Goal: Task Accomplishment & Management: Complete application form

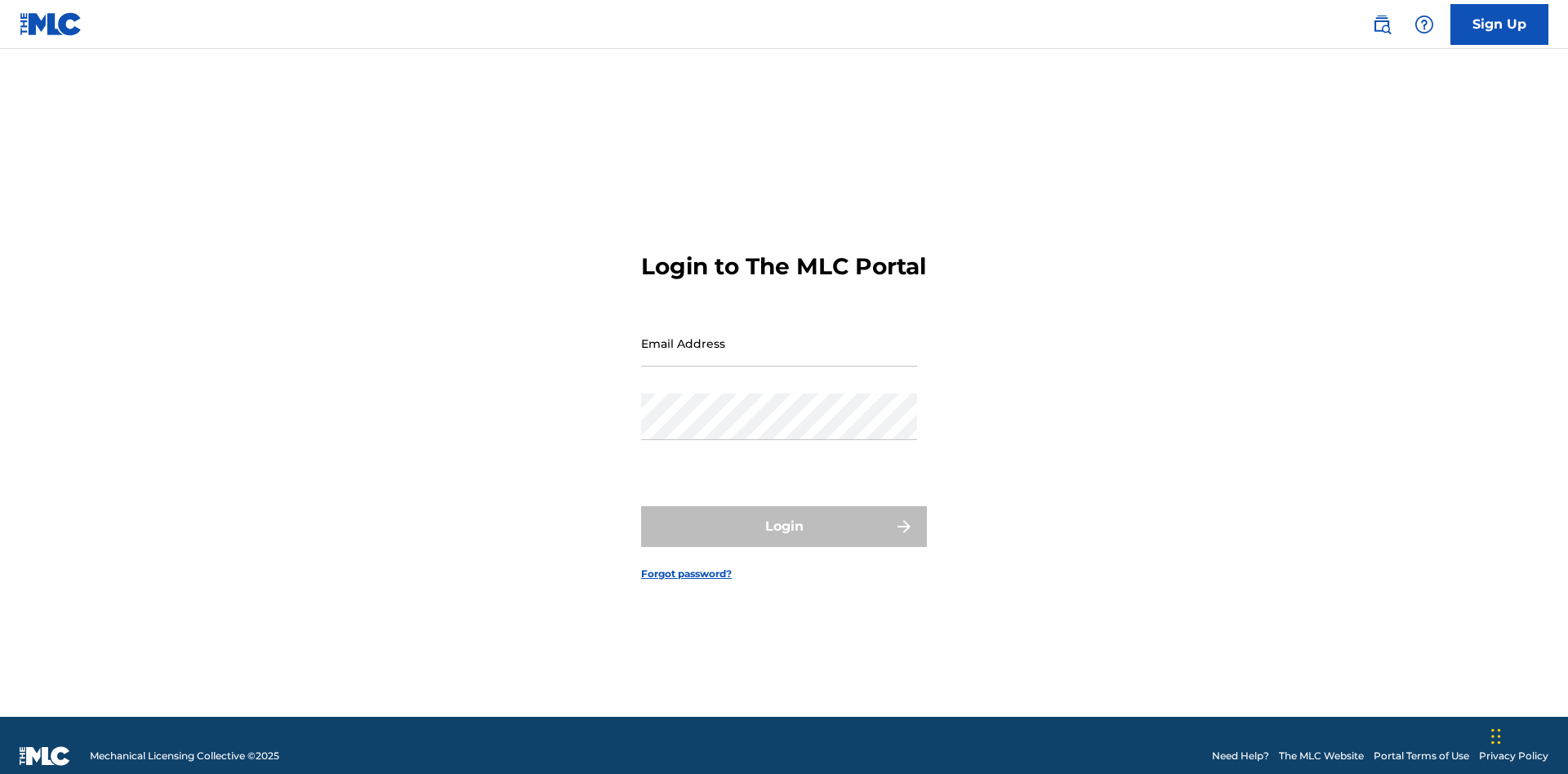
scroll to position [21, 0]
click at [779, 336] on input "Email Address" at bounding box center [779, 343] width 276 height 46
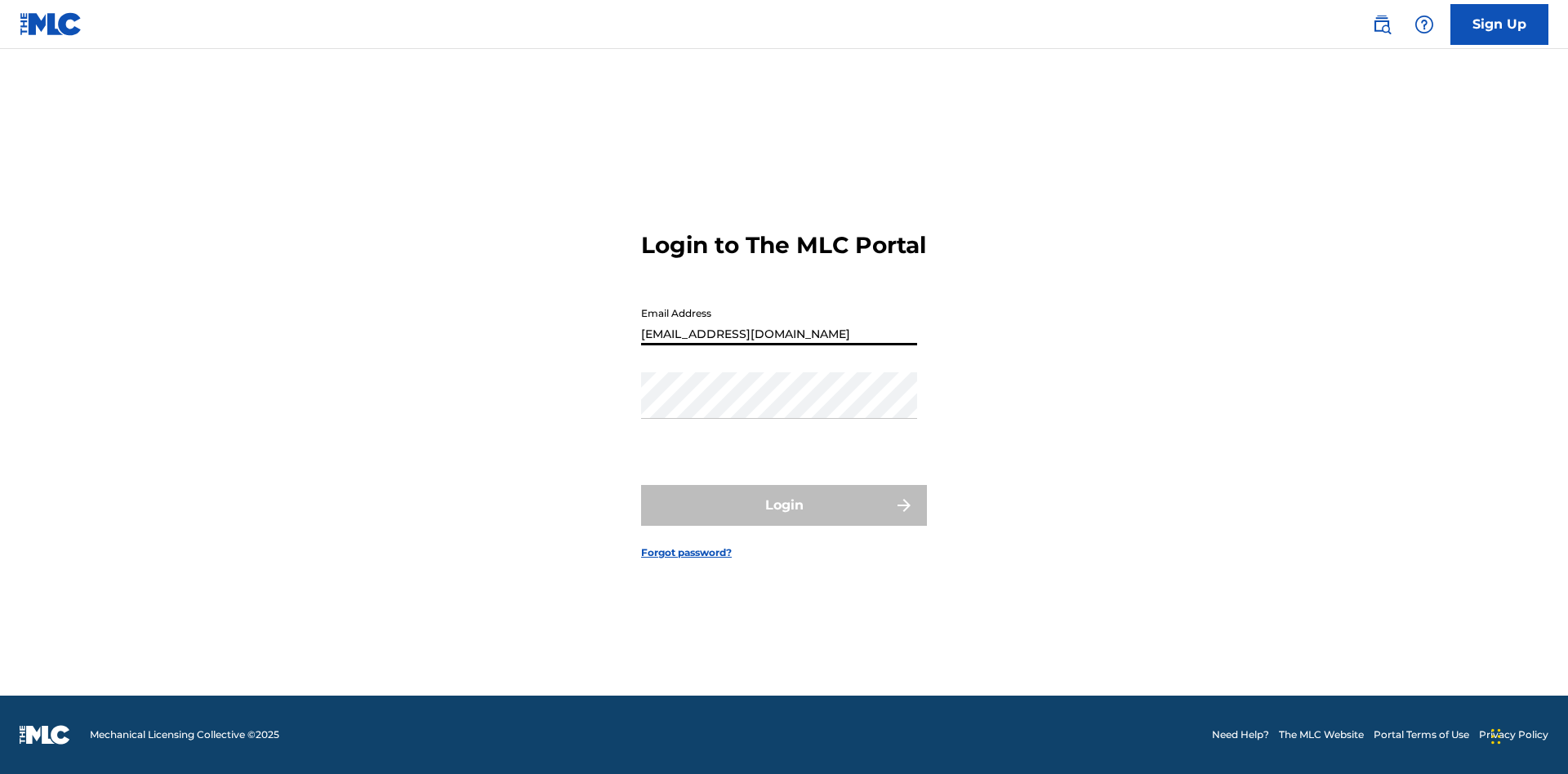
type input "[EMAIL_ADDRESS][DOMAIN_NAME]"
click at [784, 520] on button "Login" at bounding box center [784, 505] width 286 height 41
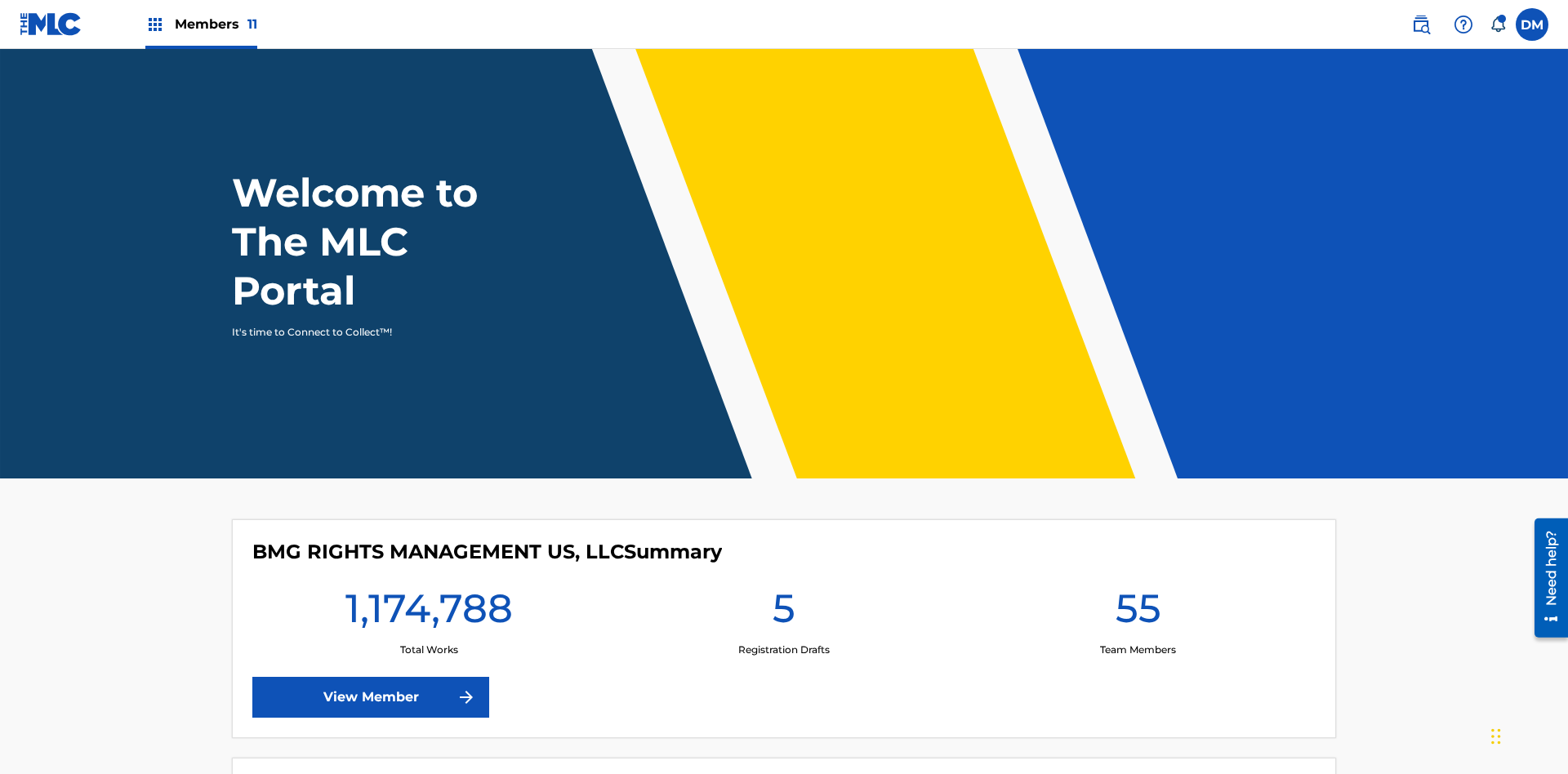
click at [201, 24] on span "Members 11" at bounding box center [216, 24] width 83 height 19
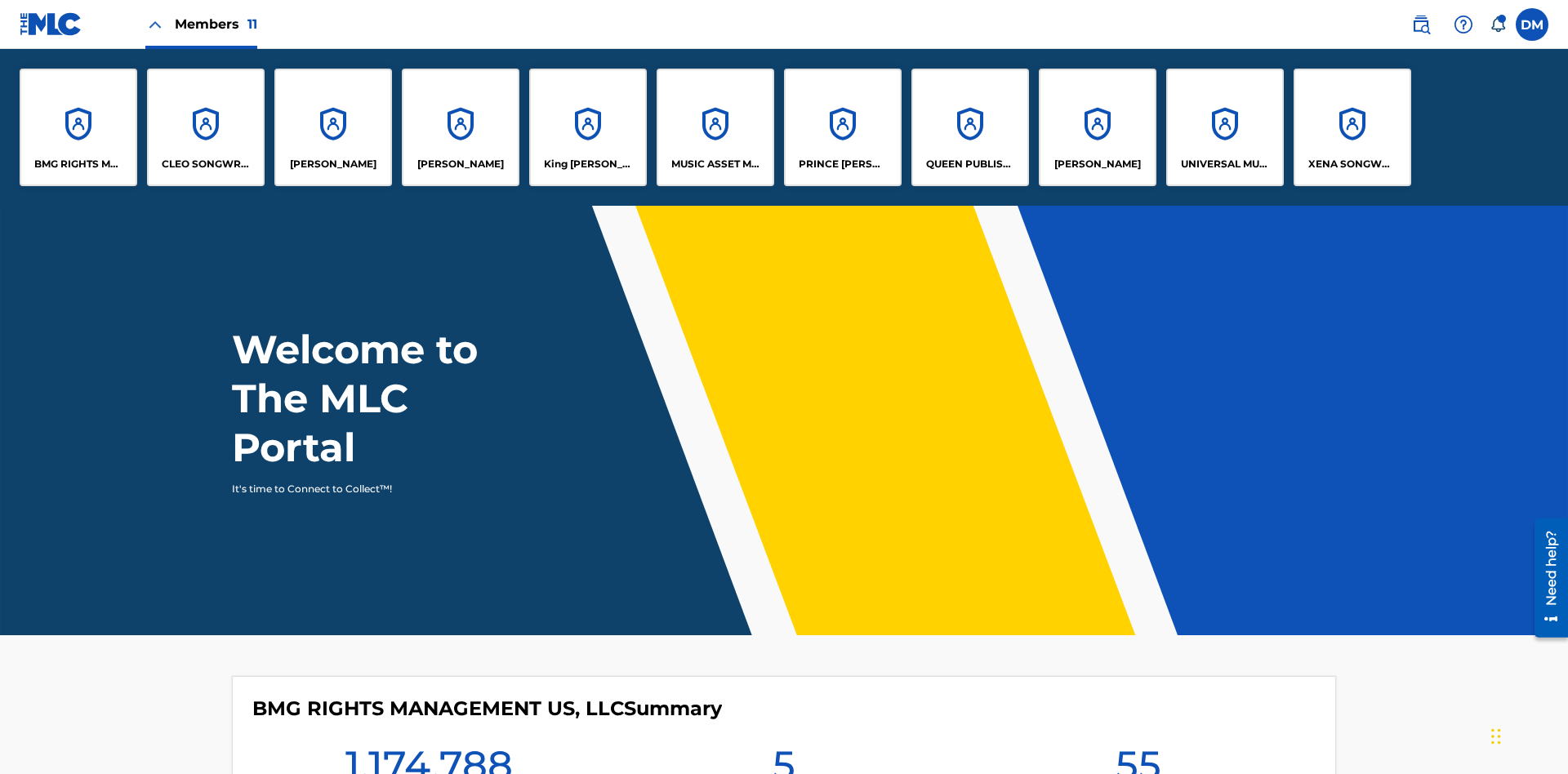
click at [1225, 164] on p "UNIVERSAL MUSIC PUB GROUP" at bounding box center [1226, 164] width 89 height 15
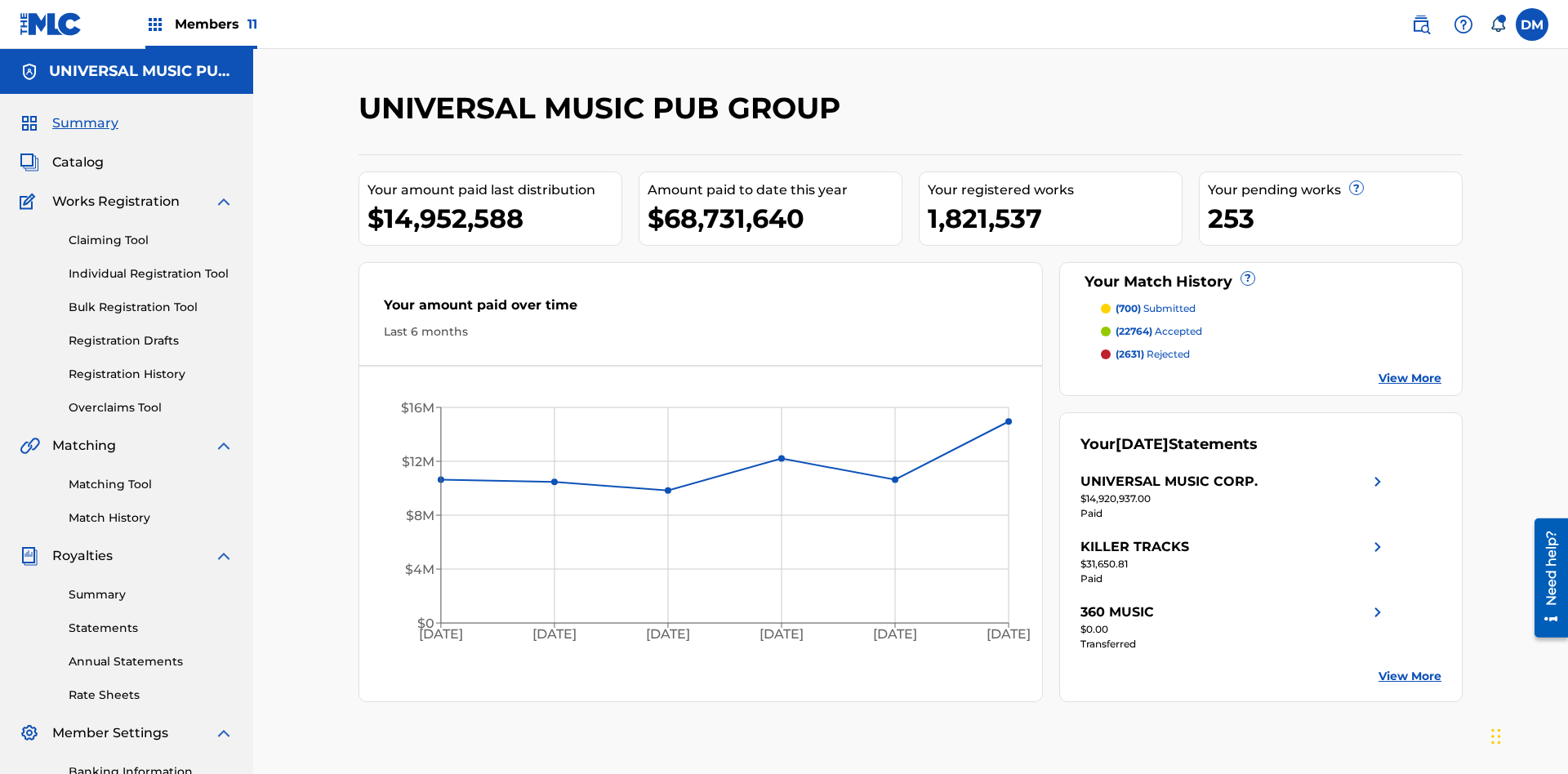
click at [151, 266] on link "Individual Registration Tool" at bounding box center [150, 274] width 165 height 17
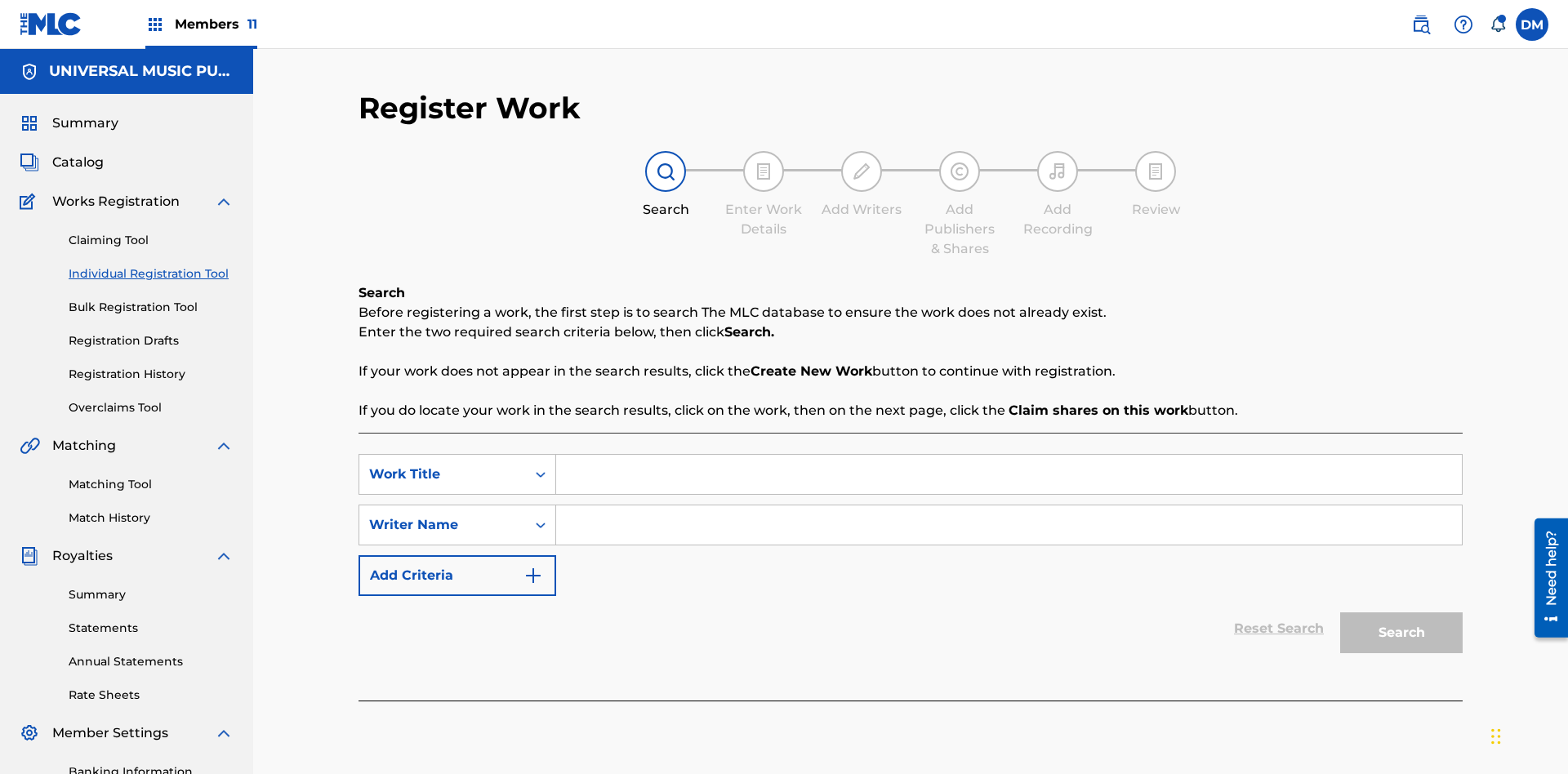
click at [1009, 455] on input "Search Form" at bounding box center [1009, 474] width 906 height 39
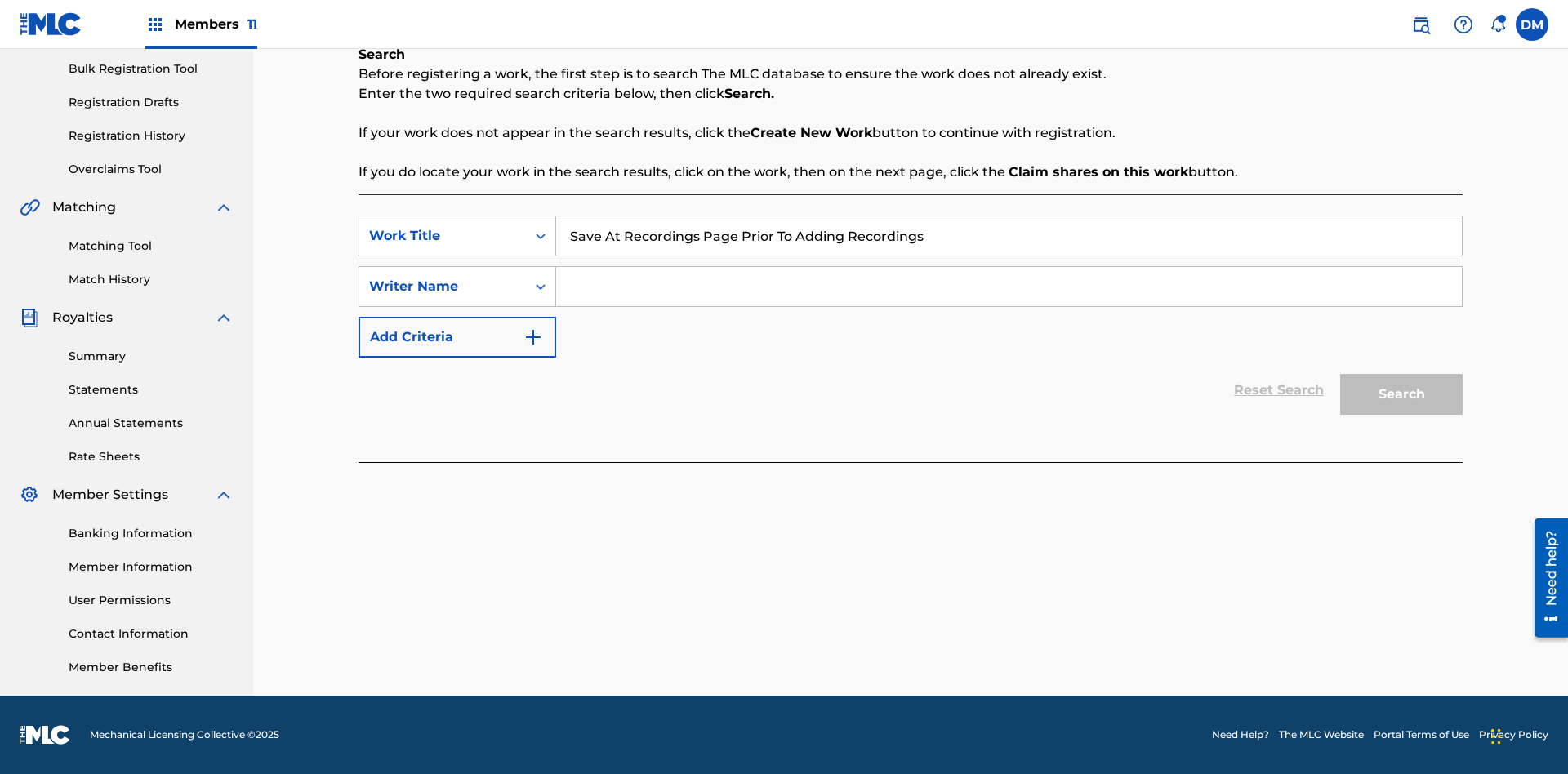
type input "Save At Recordings Page Prior To Adding Recordings"
click at [1009, 287] on input "Search Form" at bounding box center [1009, 286] width 906 height 39
type input "QWERTYUIOP"
click at [1401, 394] on button "Search" at bounding box center [1401, 394] width 123 height 41
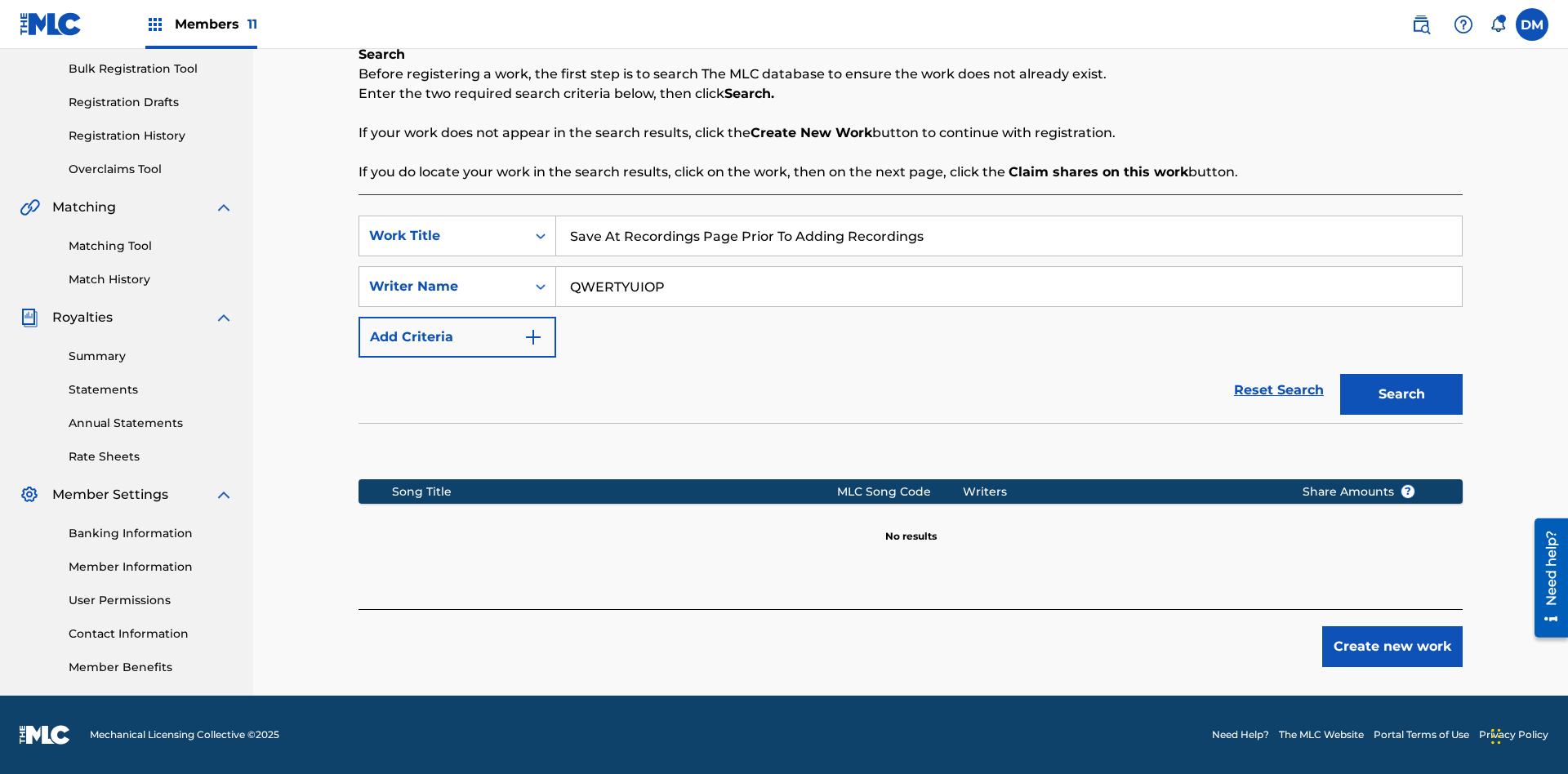
click at [1392, 647] on button "Create new work" at bounding box center [1392, 647] width 140 height 41
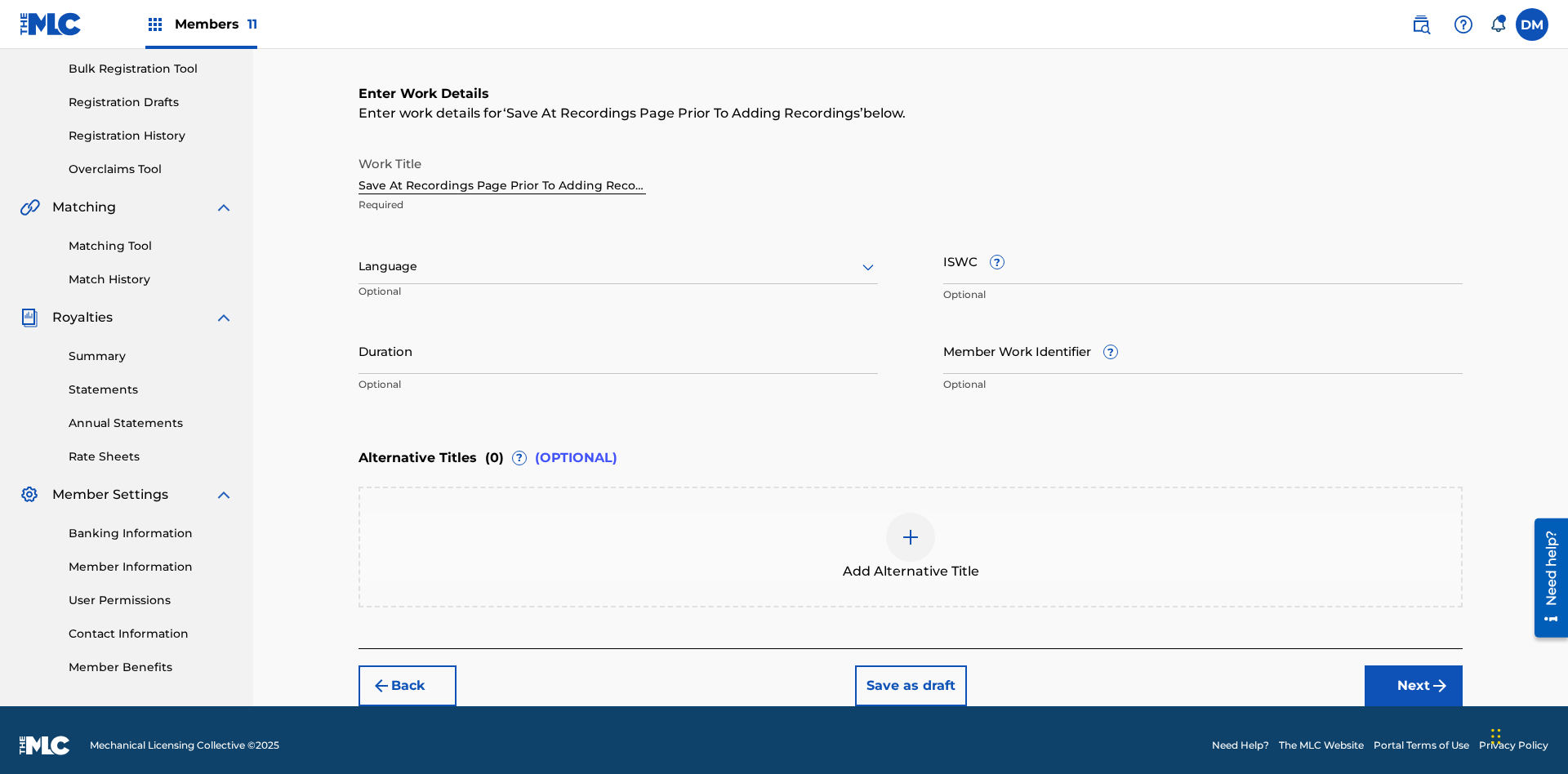
click at [618, 340] on input "Duration" at bounding box center [618, 351] width 520 height 46
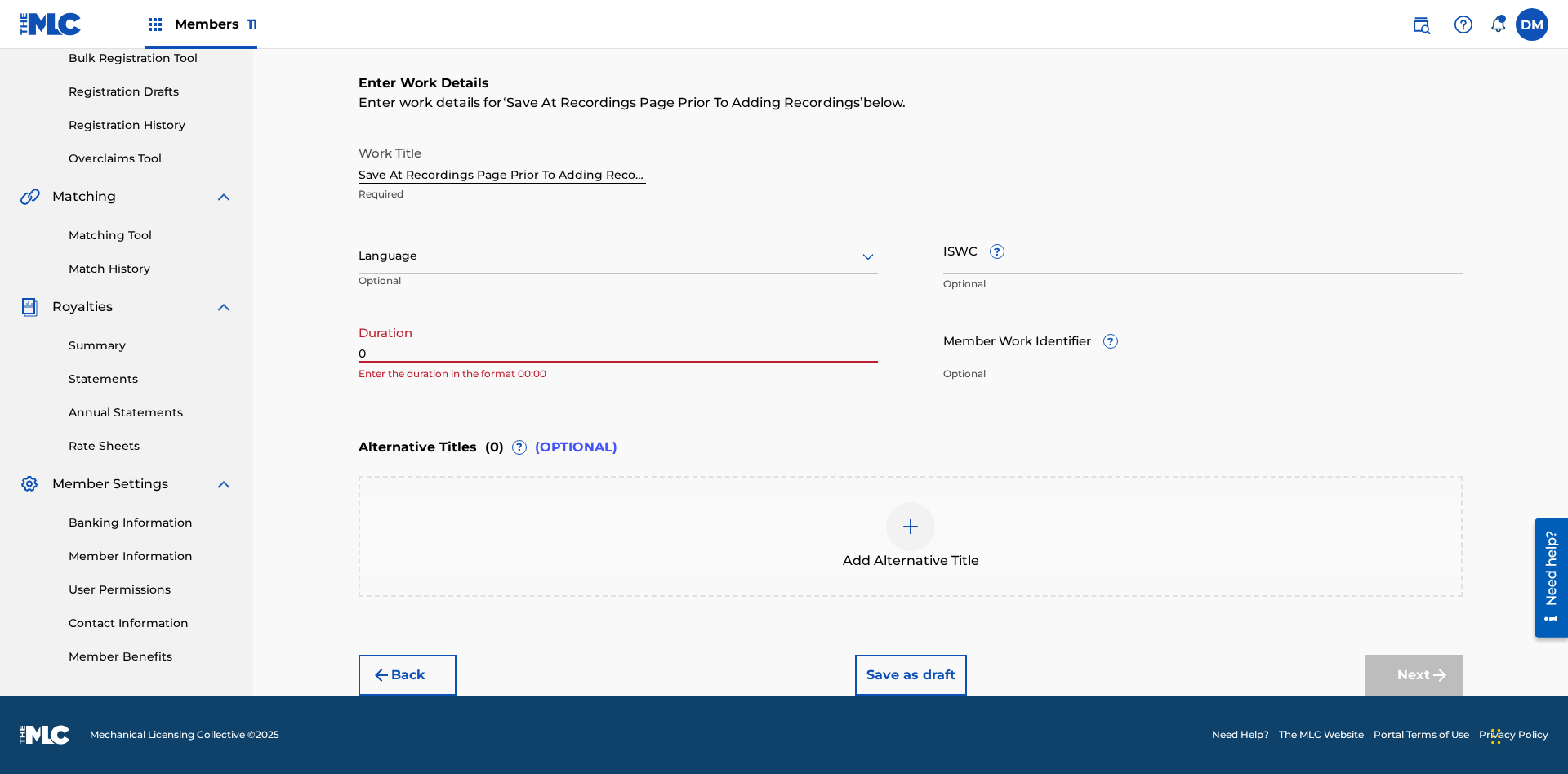
click at [618, 340] on input "0" at bounding box center [618, 340] width 520 height 46
type input "00:00"
click at [869, 257] on icon at bounding box center [869, 257] width 20 height 20
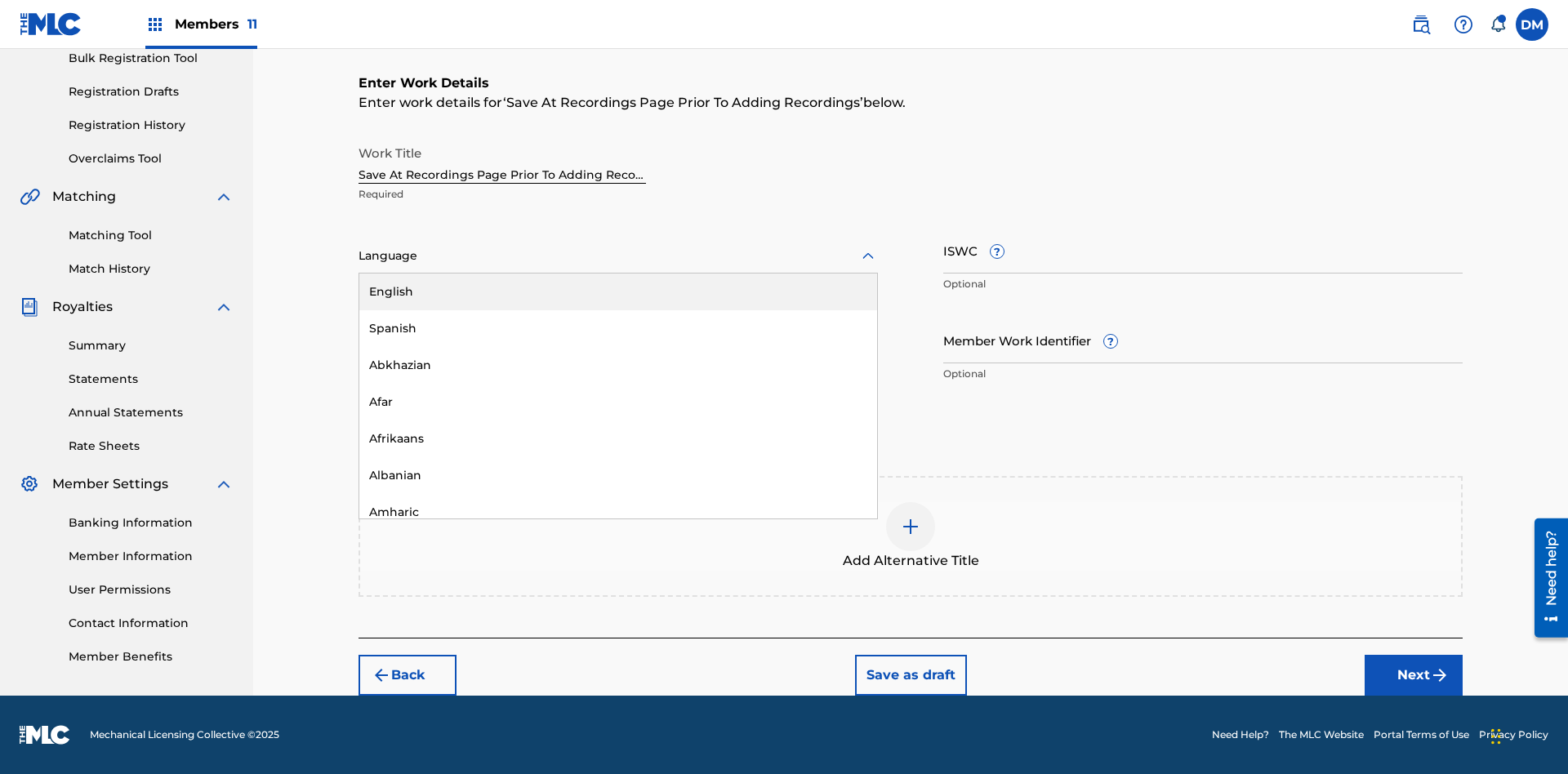
click at [618, 402] on div "Afar" at bounding box center [618, 402] width 518 height 36
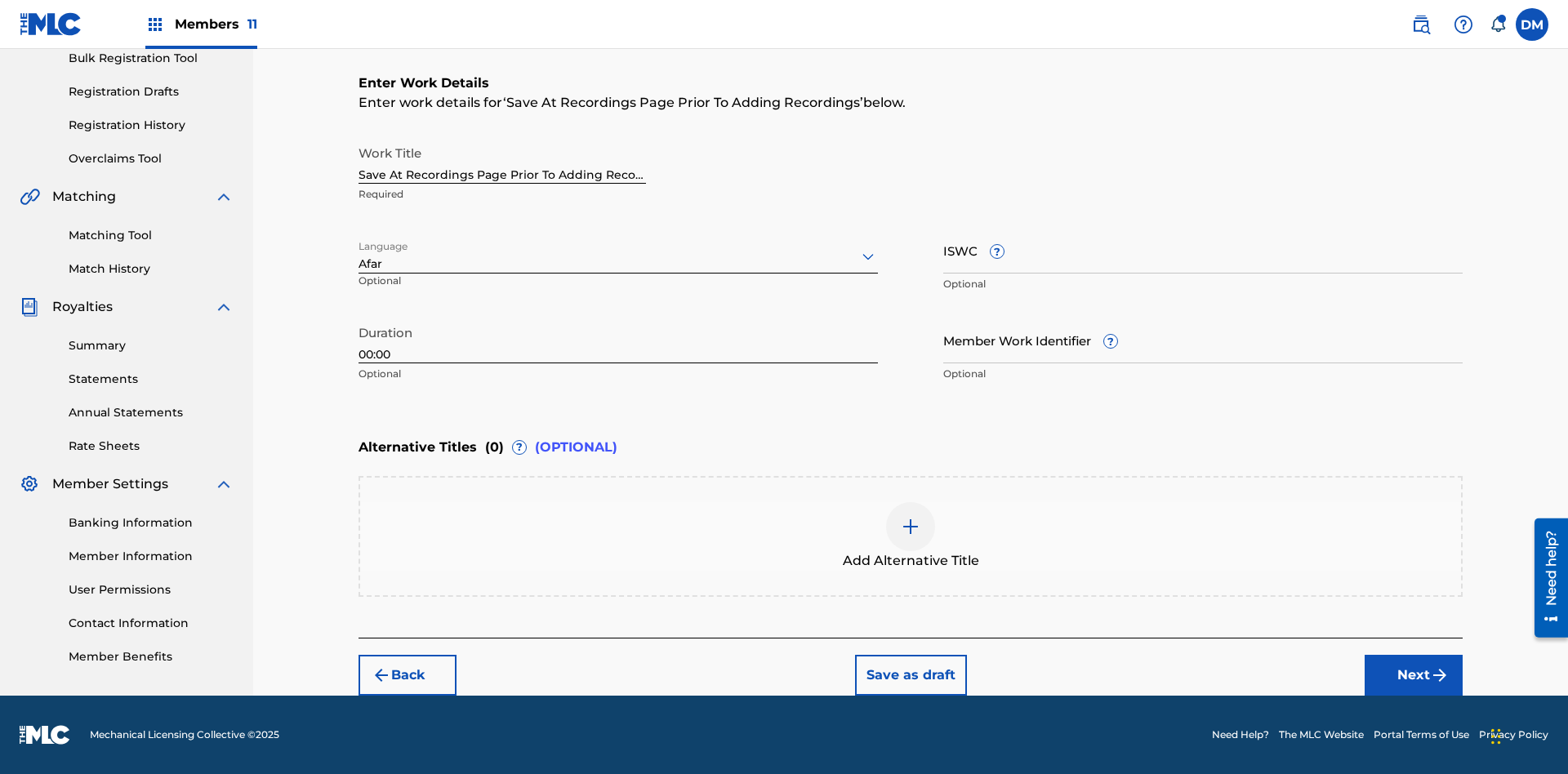
click at [1203, 340] on input "Member Work Identifier ?" at bounding box center [1203, 340] width 520 height 46
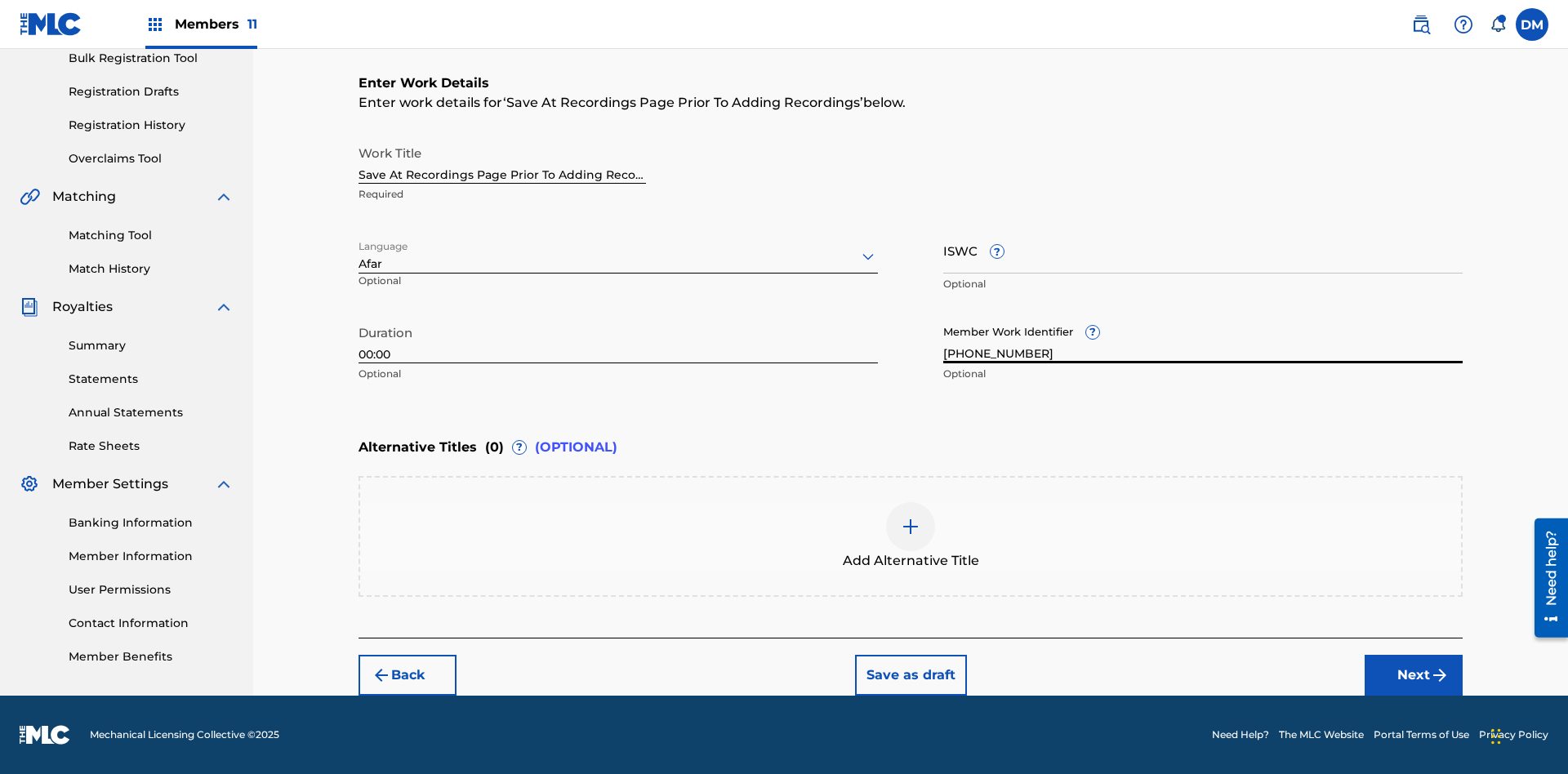
type input "2025.08.18.04"
click at [1203, 250] on input "ISWC ?" at bounding box center [1203, 250] width 520 height 46
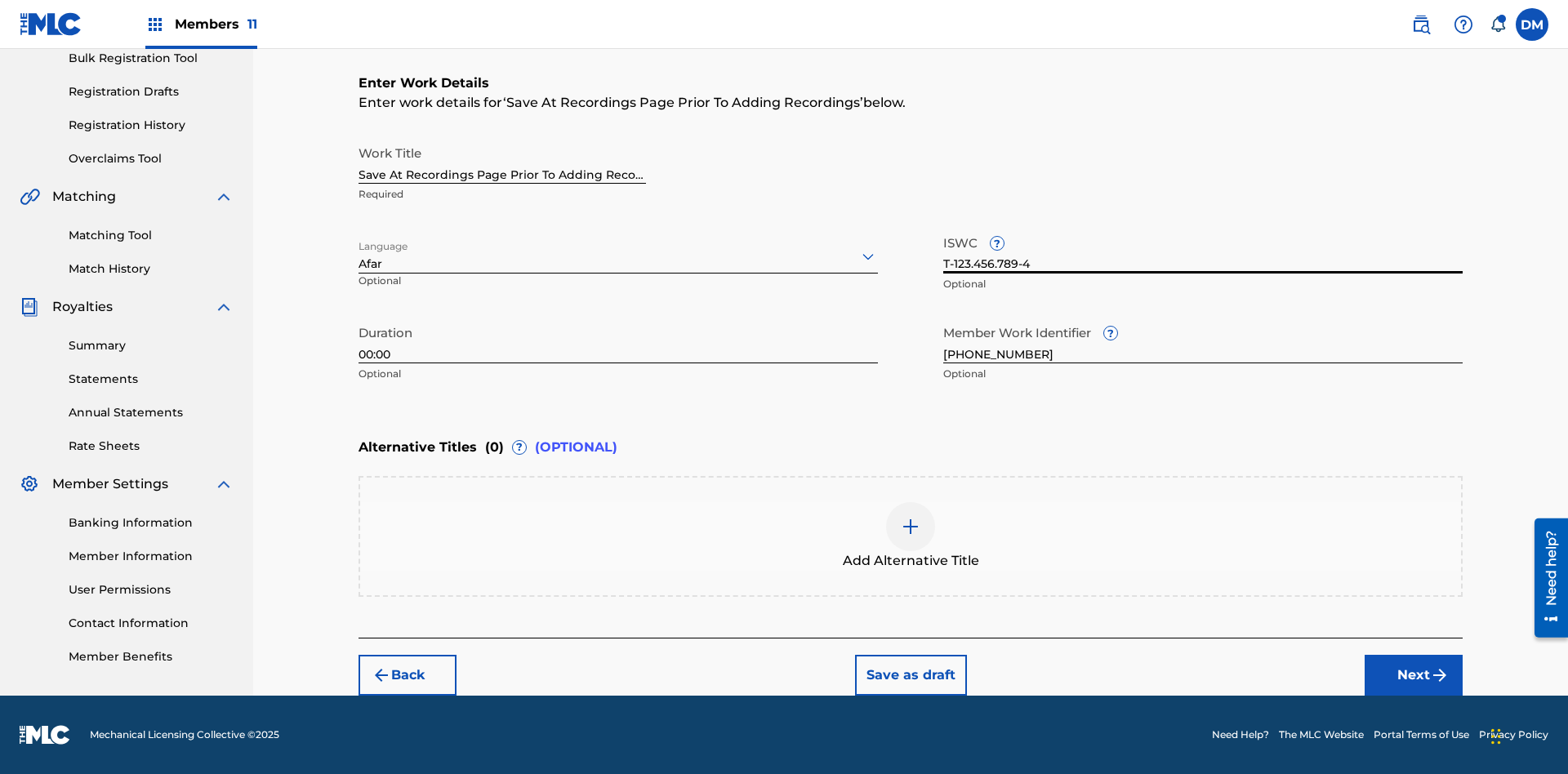
type input "T-123.456.789-4"
click at [911, 535] on img at bounding box center [911, 527] width 20 height 20
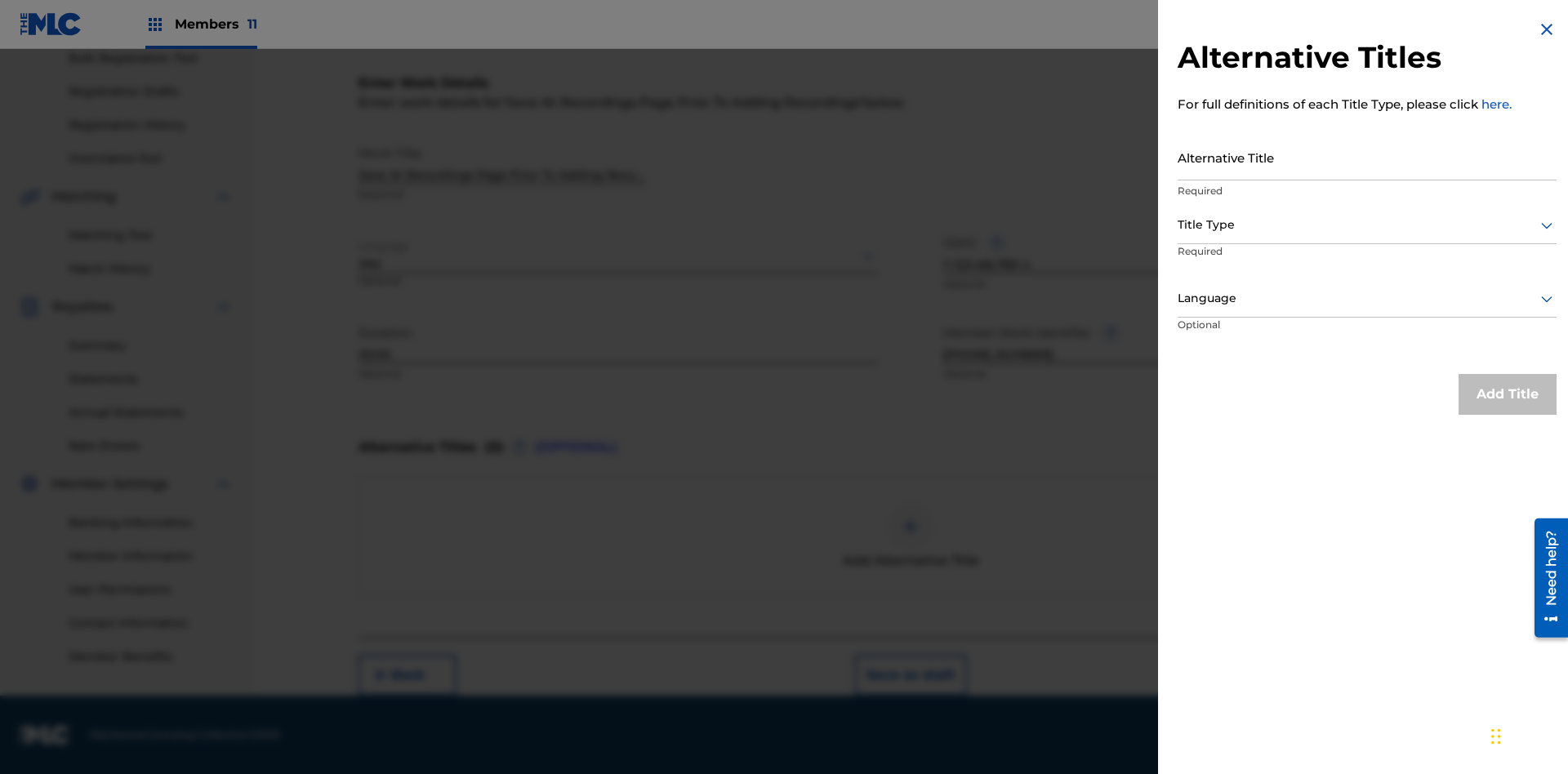
click at [1368, 157] on input "Alternative Title" at bounding box center [1368, 157] width 379 height 46
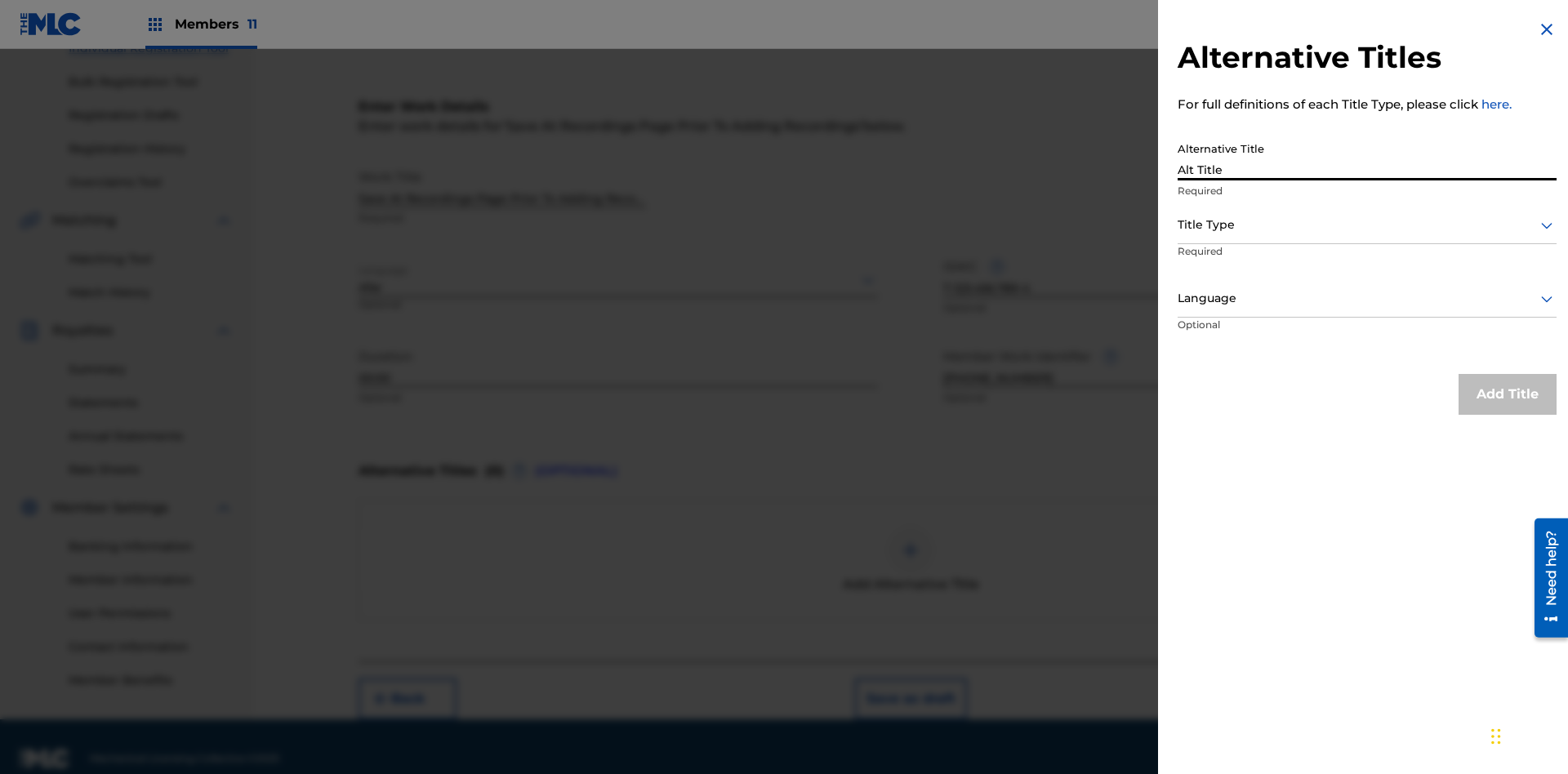
type input "Alt Title"
click at [1368, 225] on div at bounding box center [1368, 225] width 379 height 20
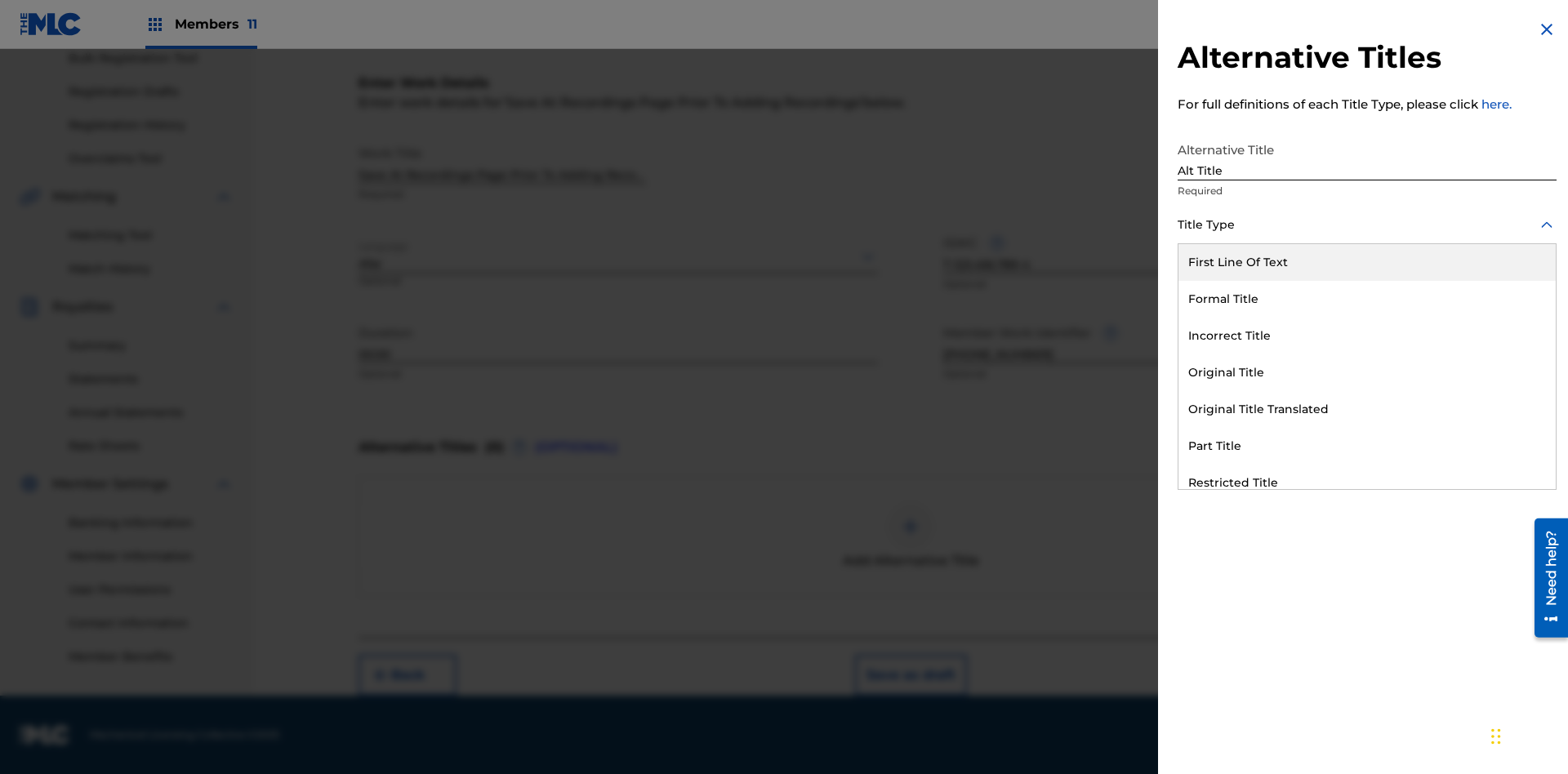
click at [1368, 372] on div "Original Title" at bounding box center [1367, 372] width 377 height 36
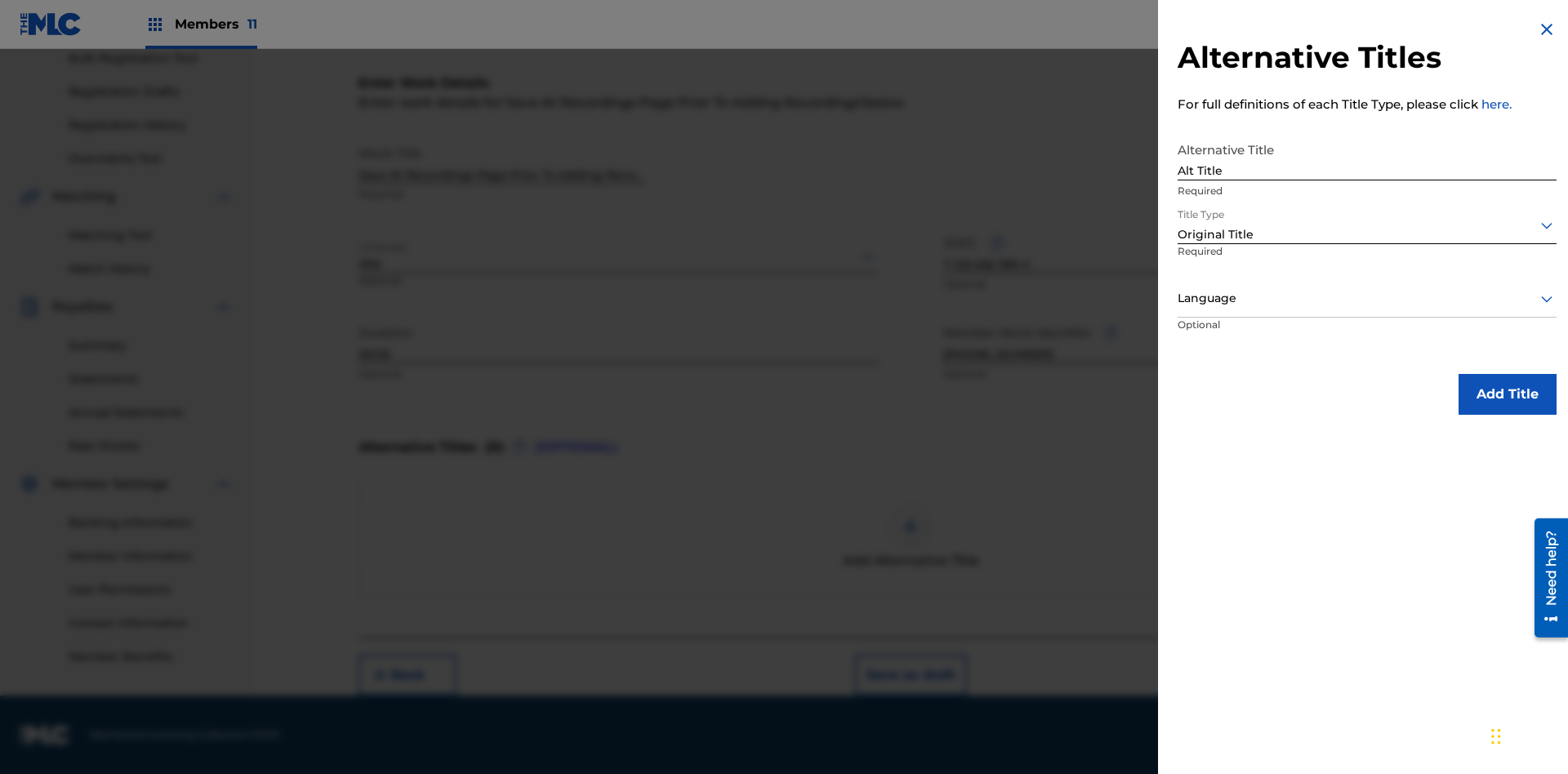
click at [1368, 298] on div at bounding box center [1368, 299] width 379 height 20
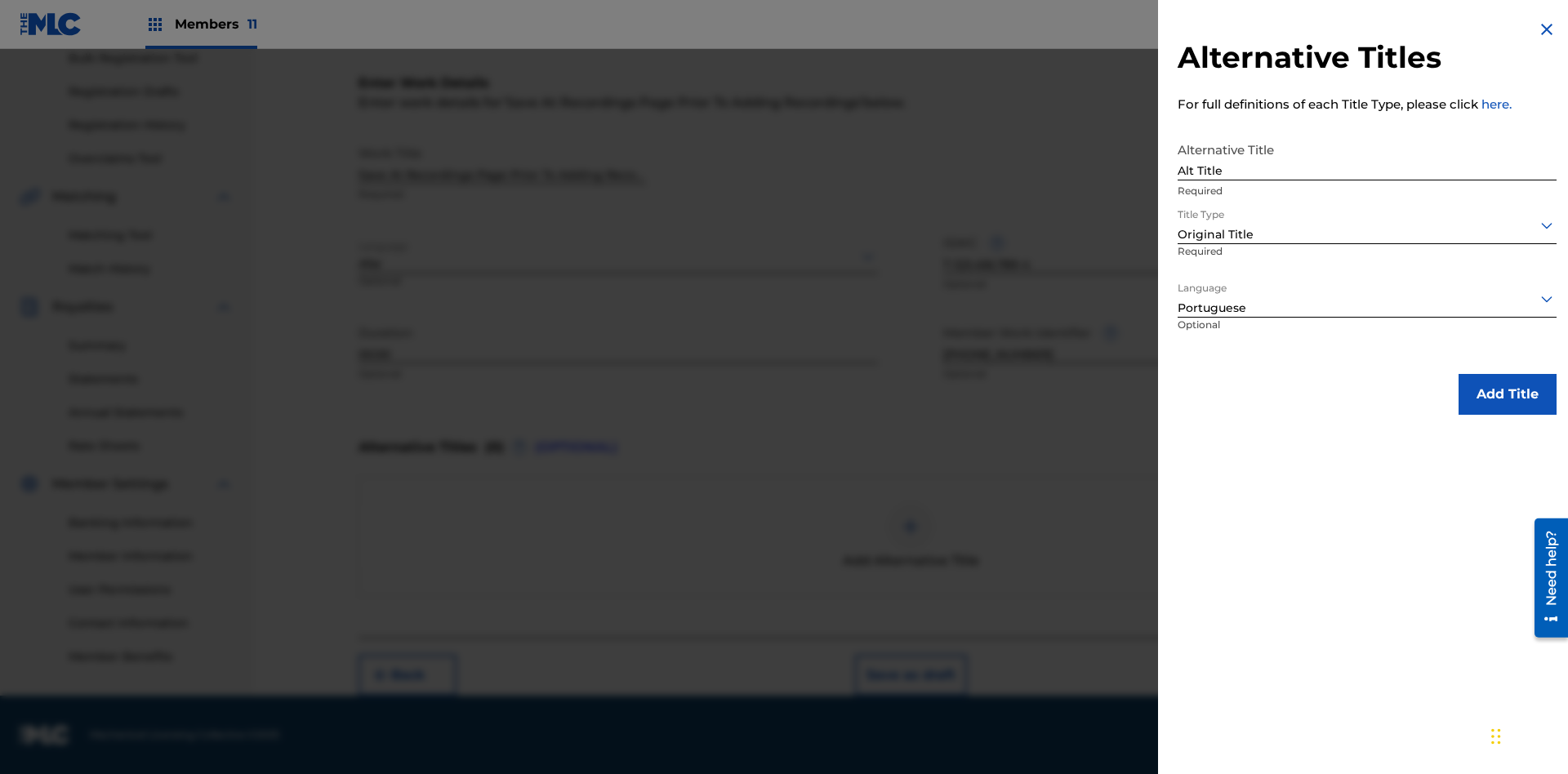
click at [1508, 393] on button "Add Title" at bounding box center [1508, 394] width 98 height 41
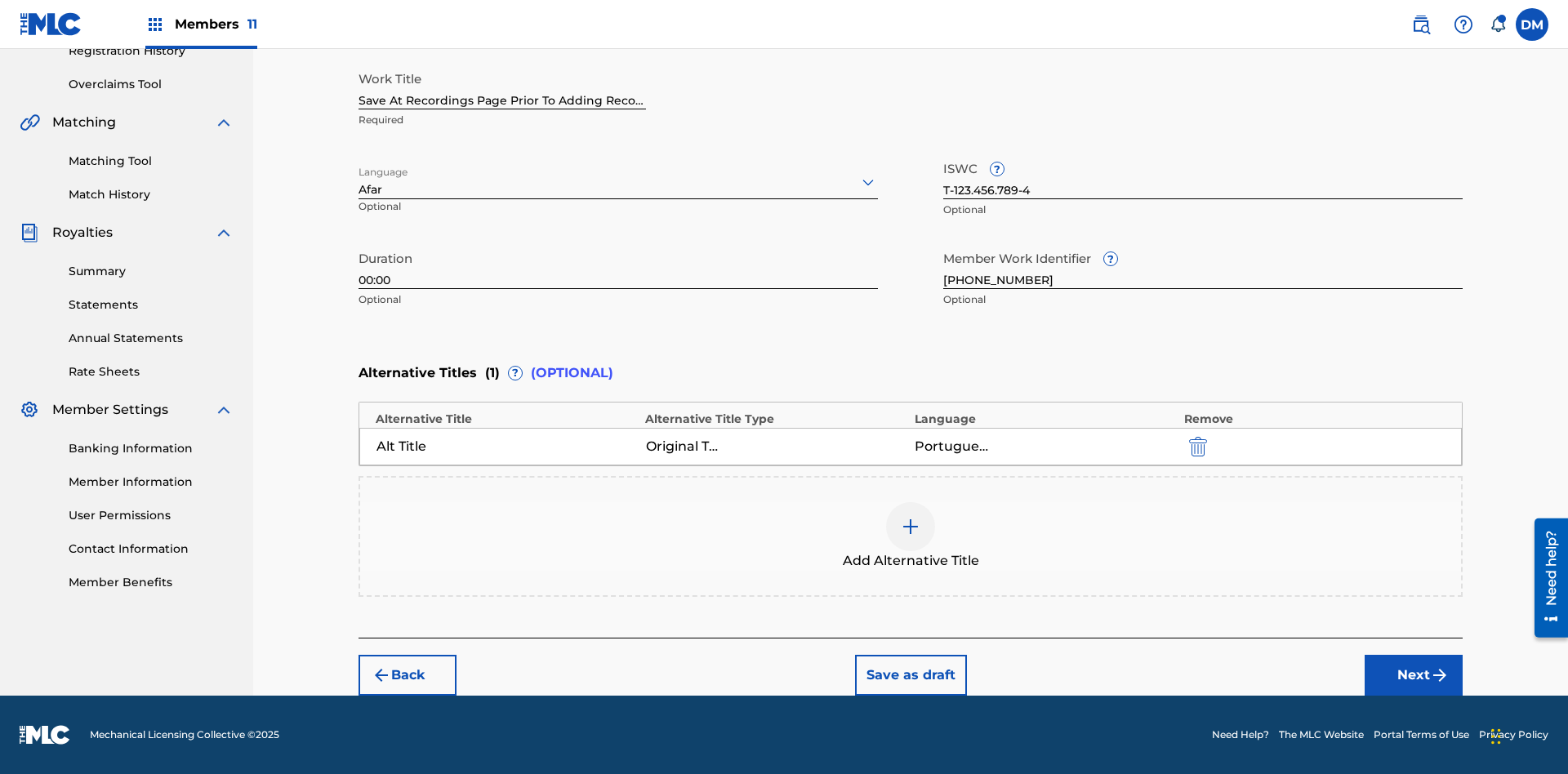
click at [1414, 676] on button "Next" at bounding box center [1414, 675] width 98 height 41
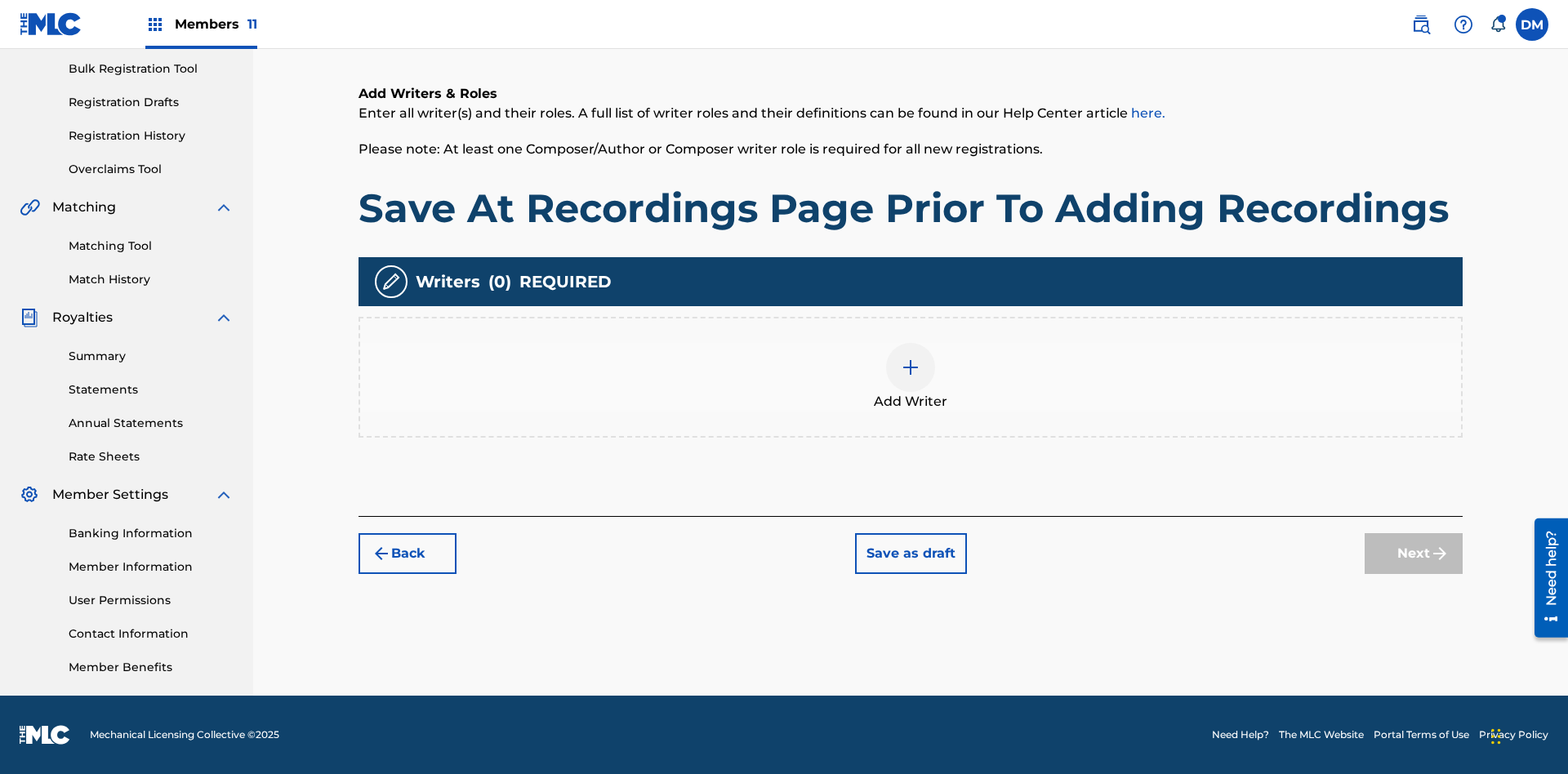
scroll to position [239, 0]
click at [911, 377] on img at bounding box center [911, 368] width 20 height 20
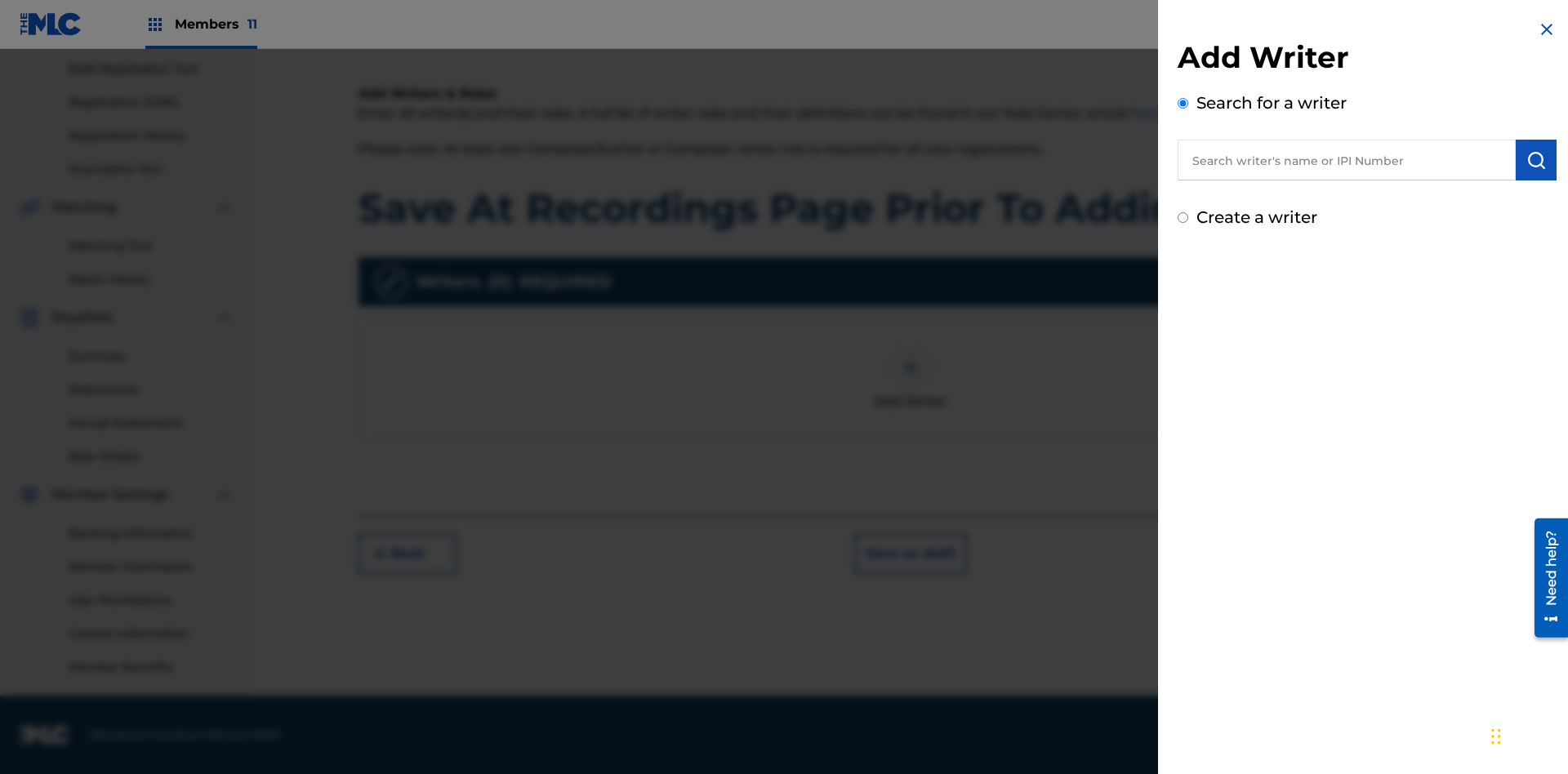
click at [1347, 160] on input "text" at bounding box center [1347, 159] width 338 height 41
type input "MARK STEVEN BERKOWITZ"
click at [1536, 160] on img "submit" at bounding box center [1537, 160] width 20 height 20
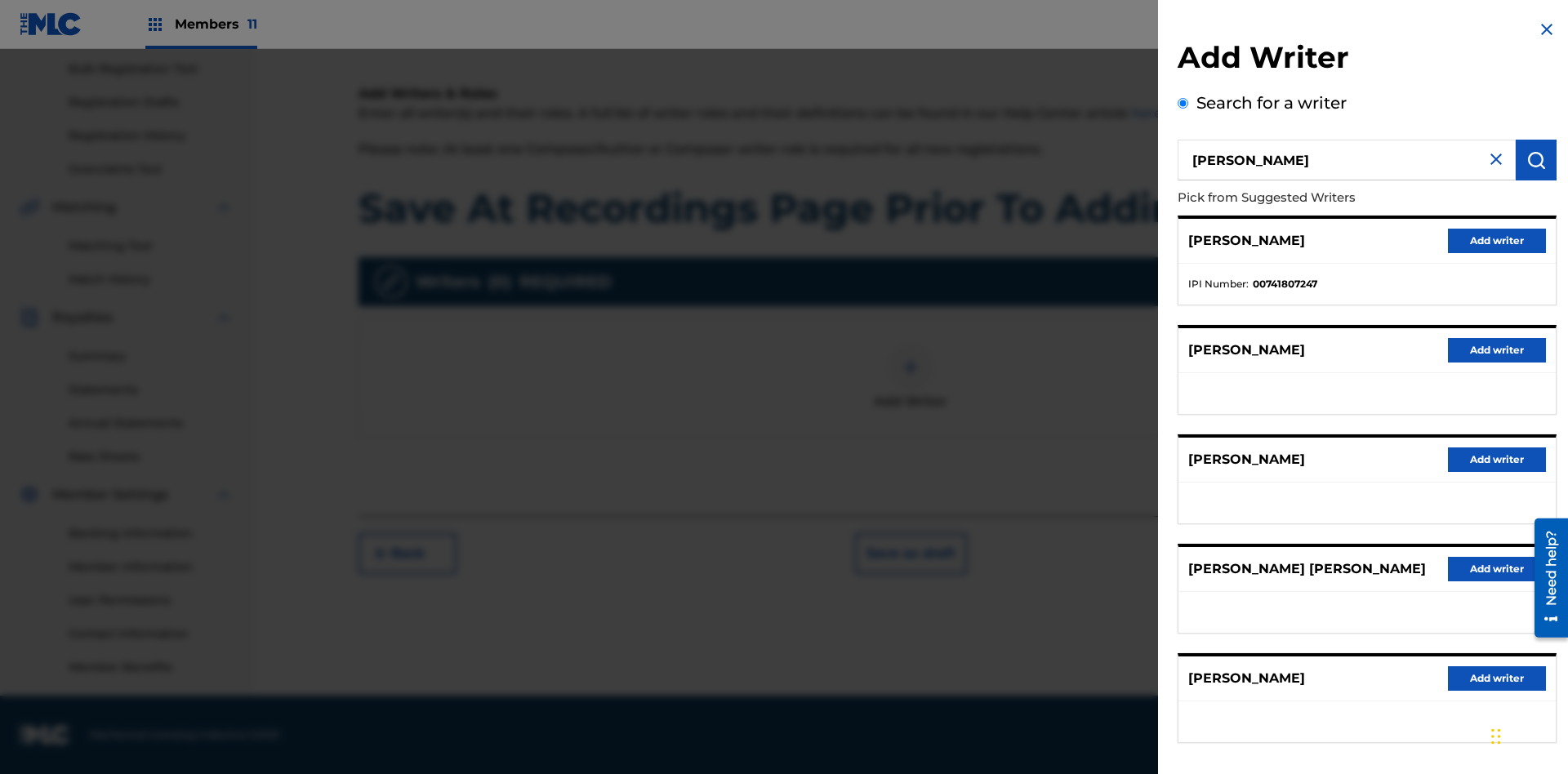
click at [1497, 240] on button "Add writer" at bounding box center [1497, 240] width 98 height 25
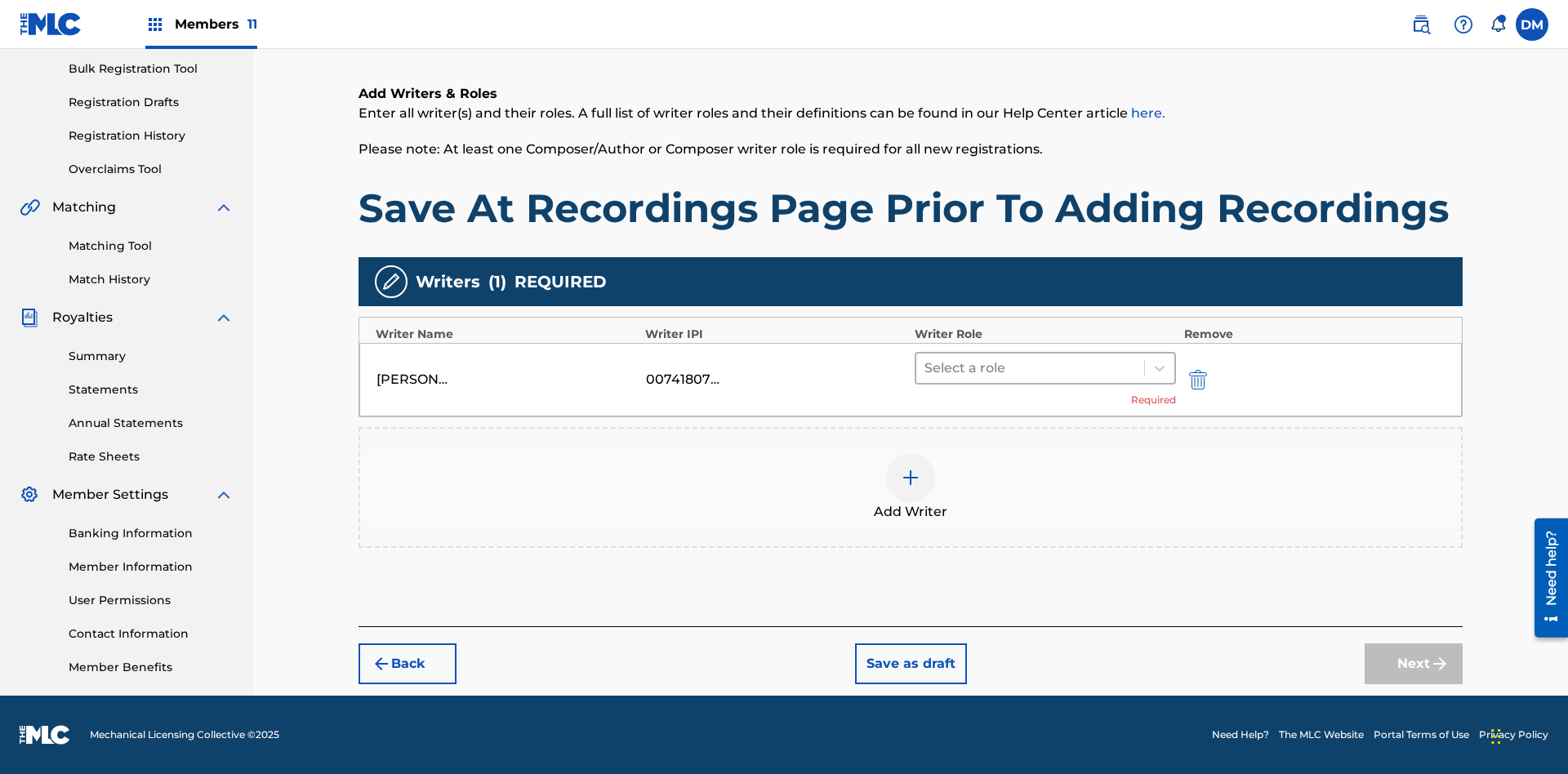
click at [926, 368] on input "text" at bounding box center [926, 369] width 4 height 20
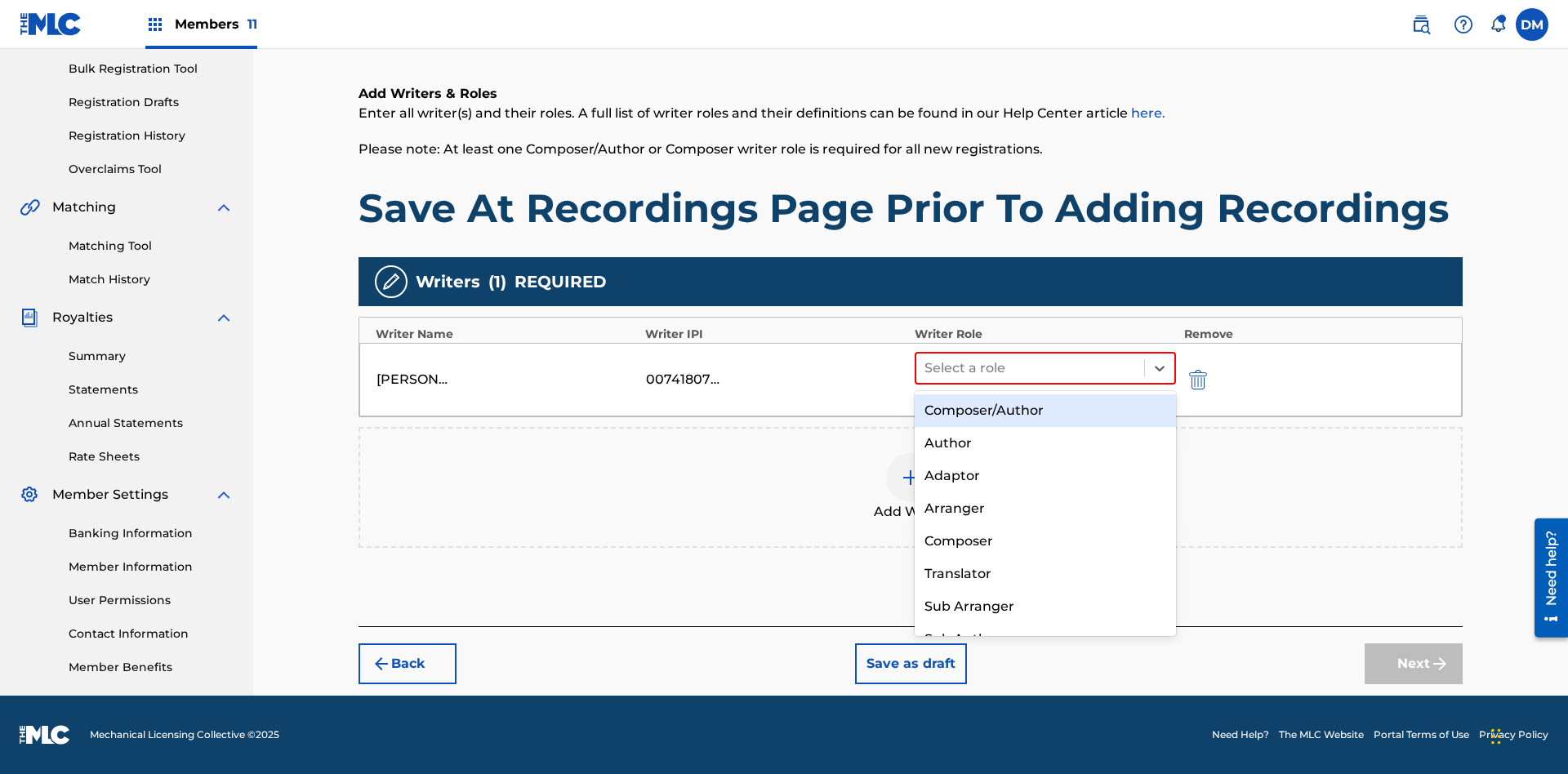
click at [1044, 541] on div "Composer" at bounding box center [1045, 542] width 261 height 33
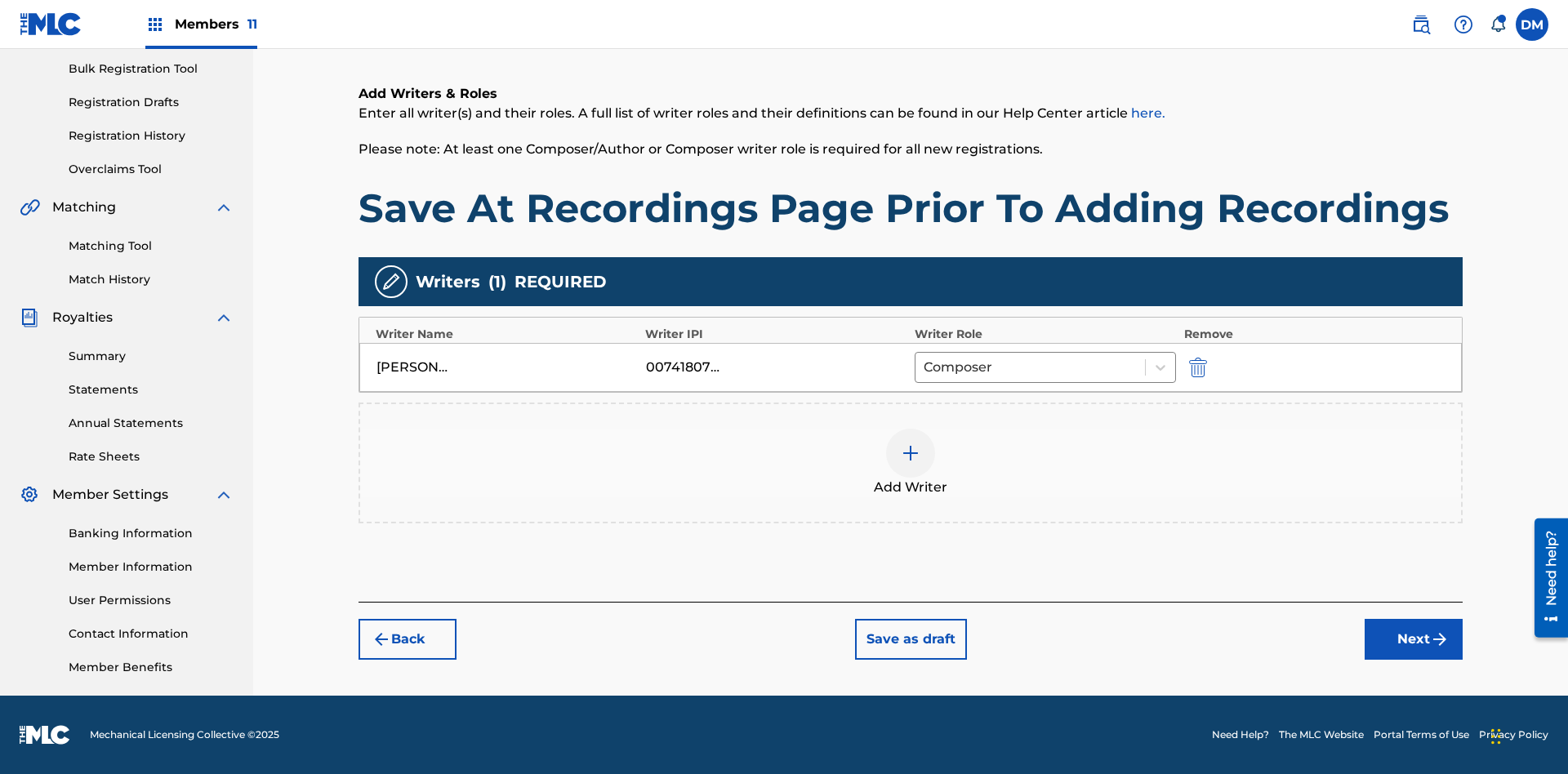
click at [1414, 639] on button "Next" at bounding box center [1414, 639] width 98 height 41
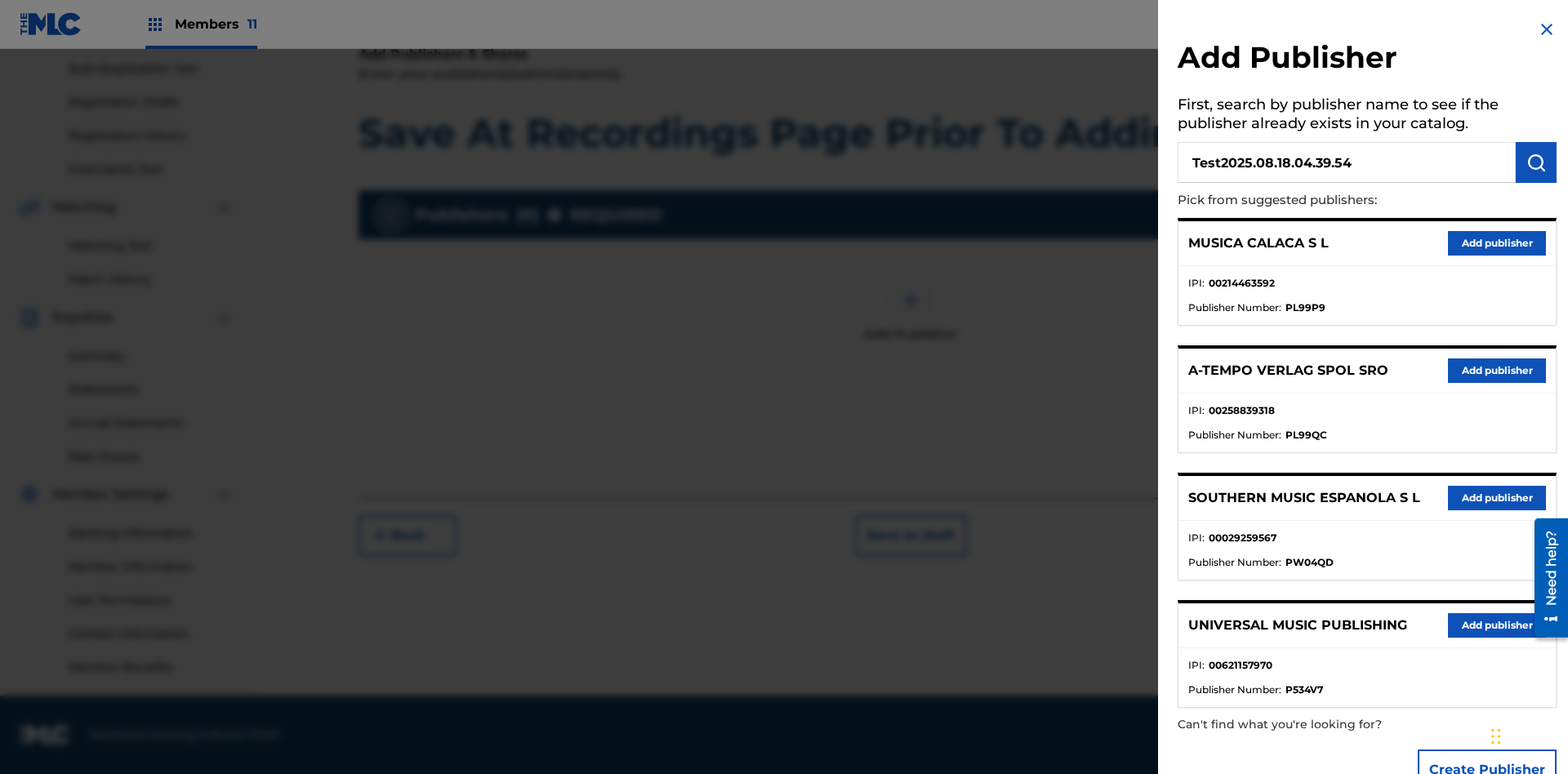
click at [1536, 163] on img "submit" at bounding box center [1537, 163] width 20 height 20
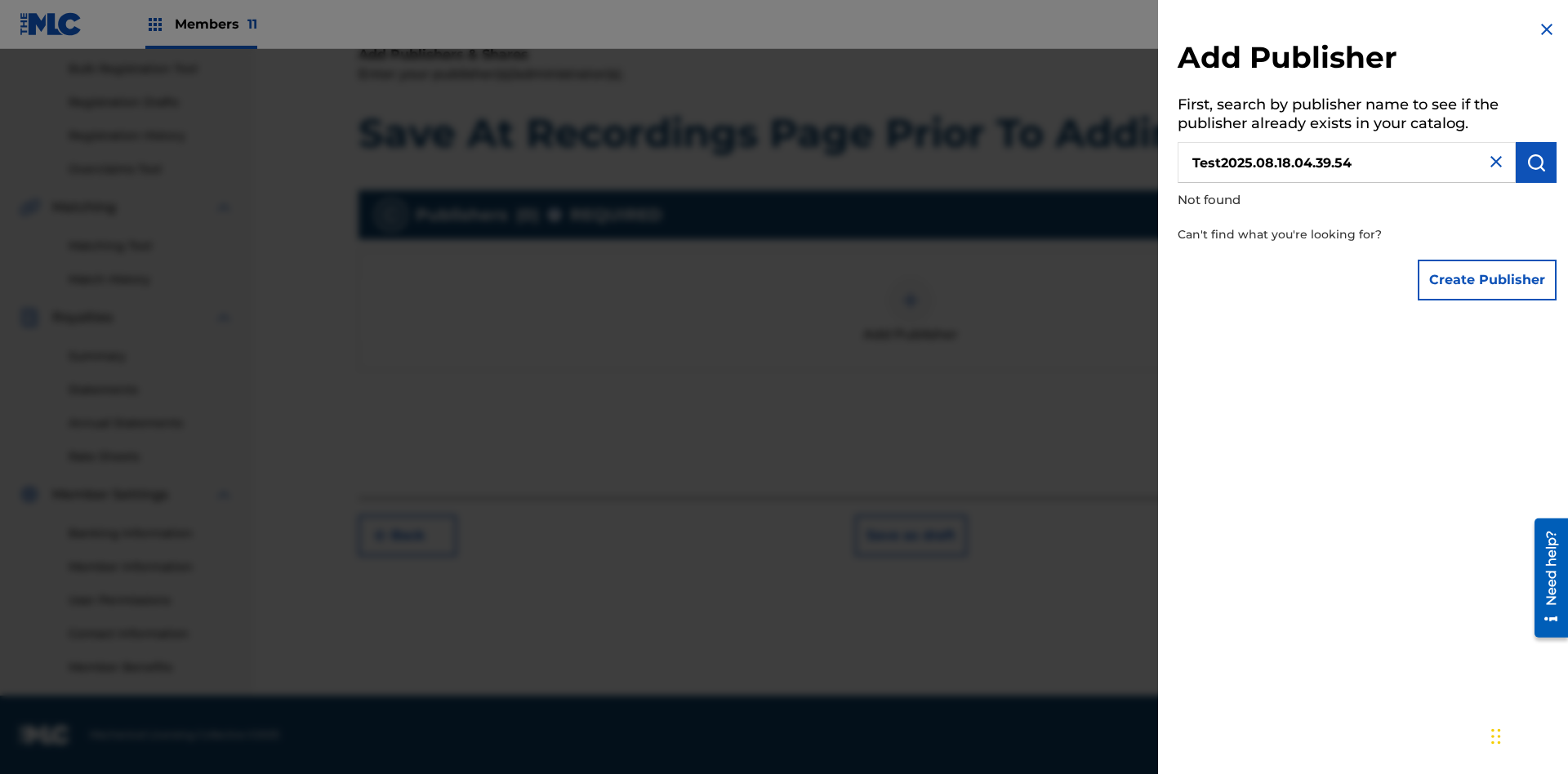
click at [1488, 280] on button "Create Publisher" at bounding box center [1487, 280] width 138 height 41
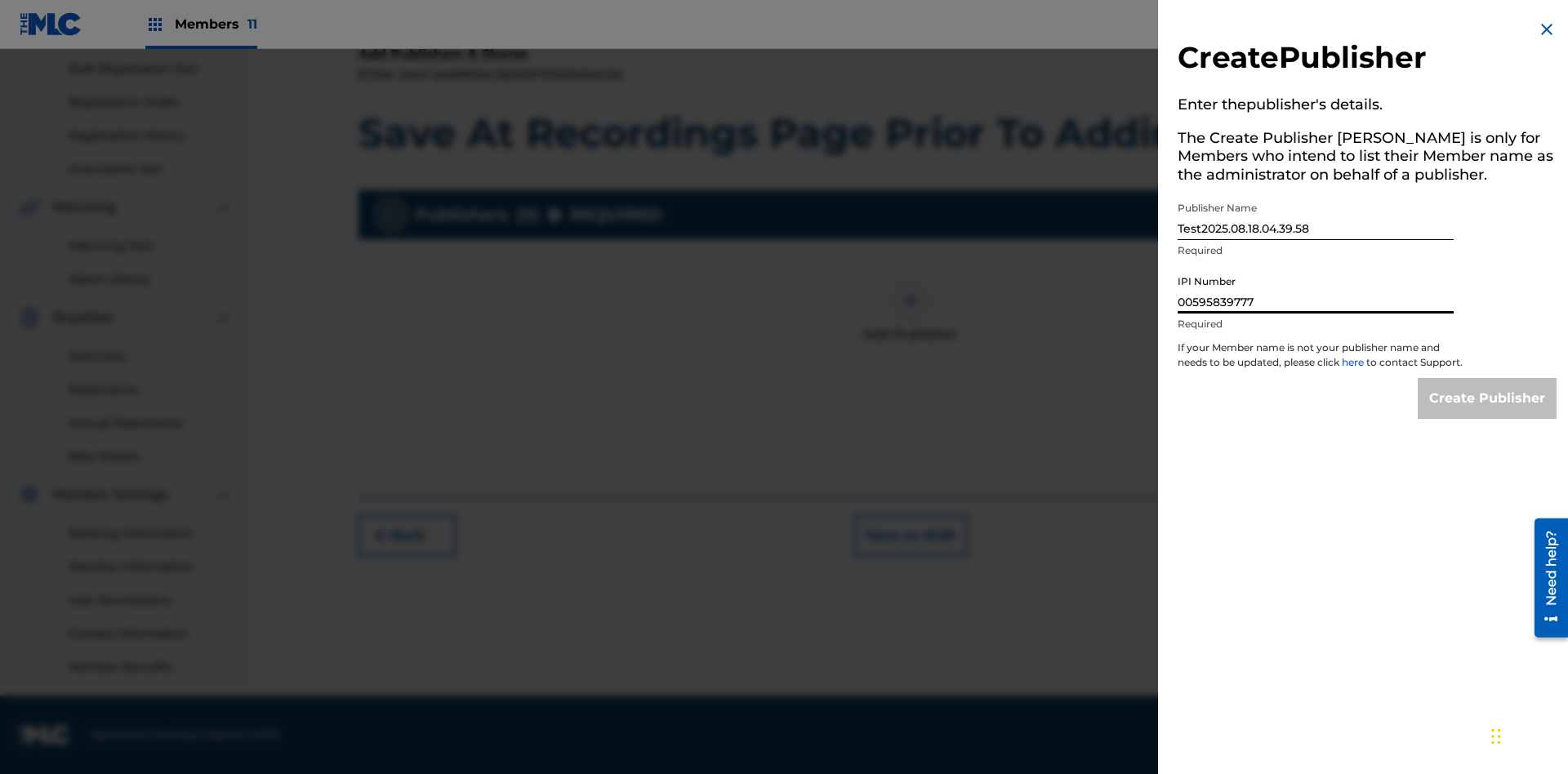
click at [1488, 413] on input "Create Publisher" at bounding box center [1487, 398] width 138 height 41
click at [1488, 378] on input "Create Publisher" at bounding box center [1487, 398] width 138 height 41
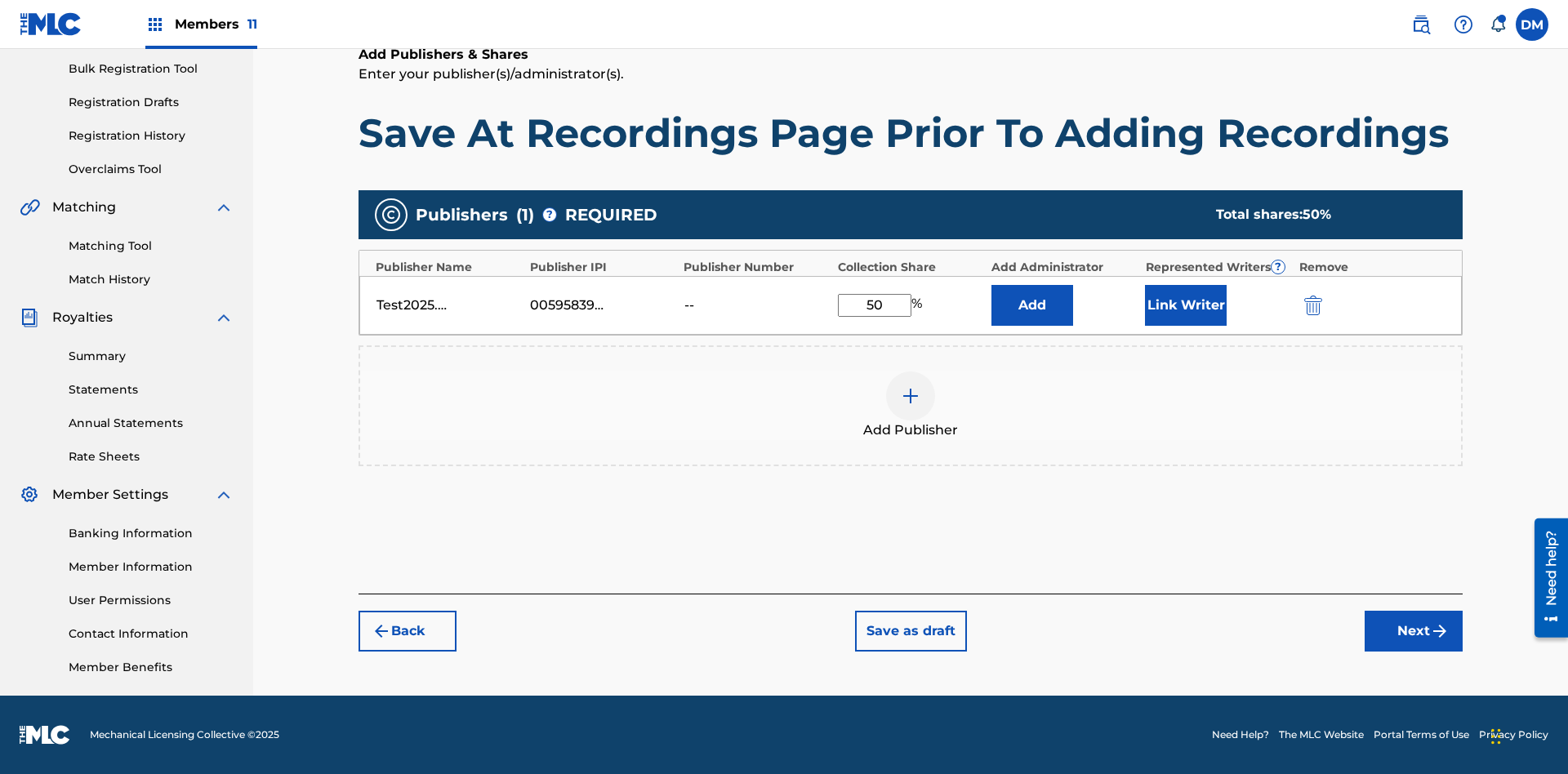
type input "50"
click at [1186, 305] on button "Link Writer" at bounding box center [1186, 305] width 82 height 41
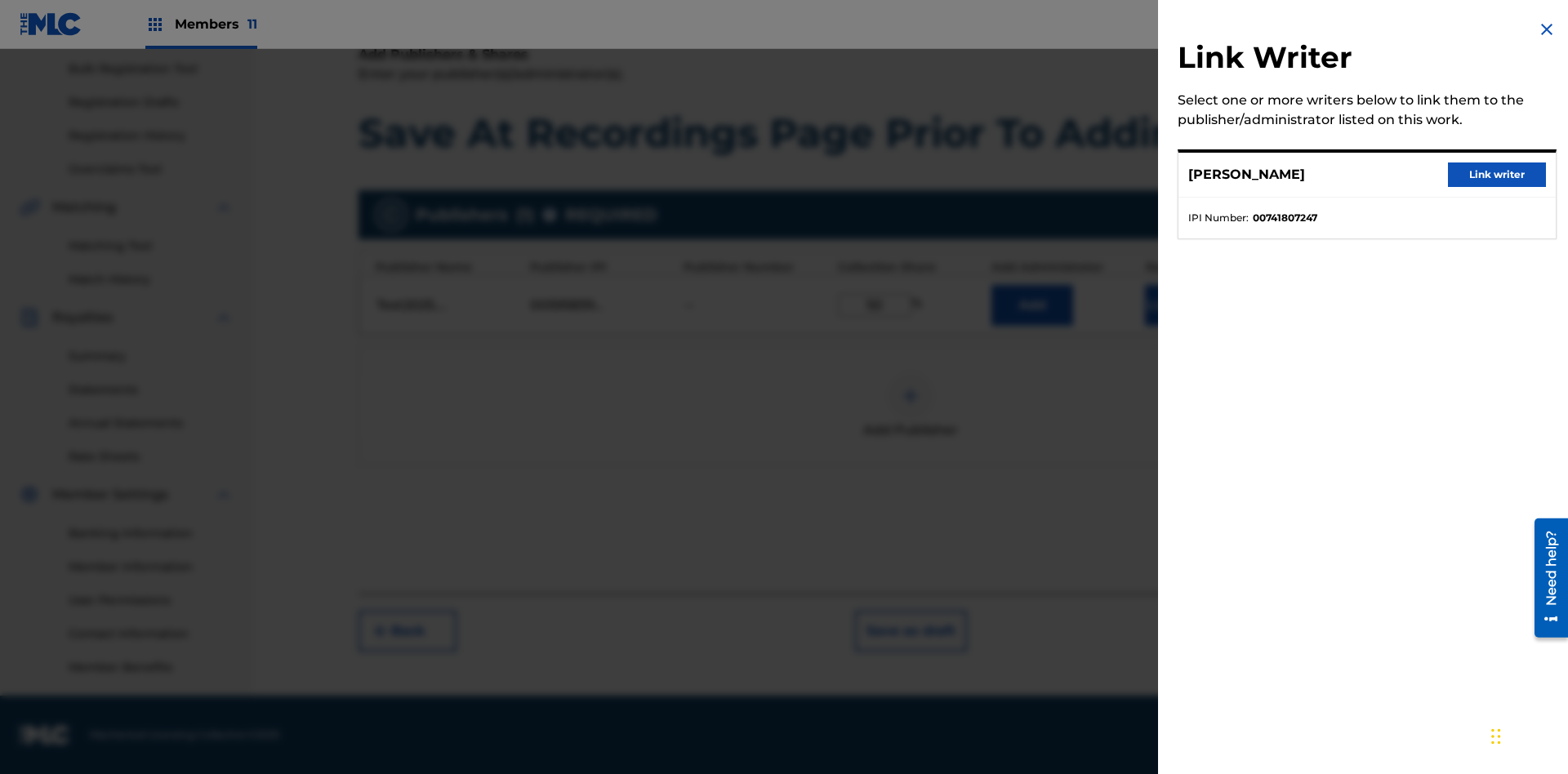
click at [1497, 175] on button "Link writer" at bounding box center [1497, 175] width 98 height 25
click at [1186, 326] on button "Link Writer" at bounding box center [1186, 305] width 82 height 41
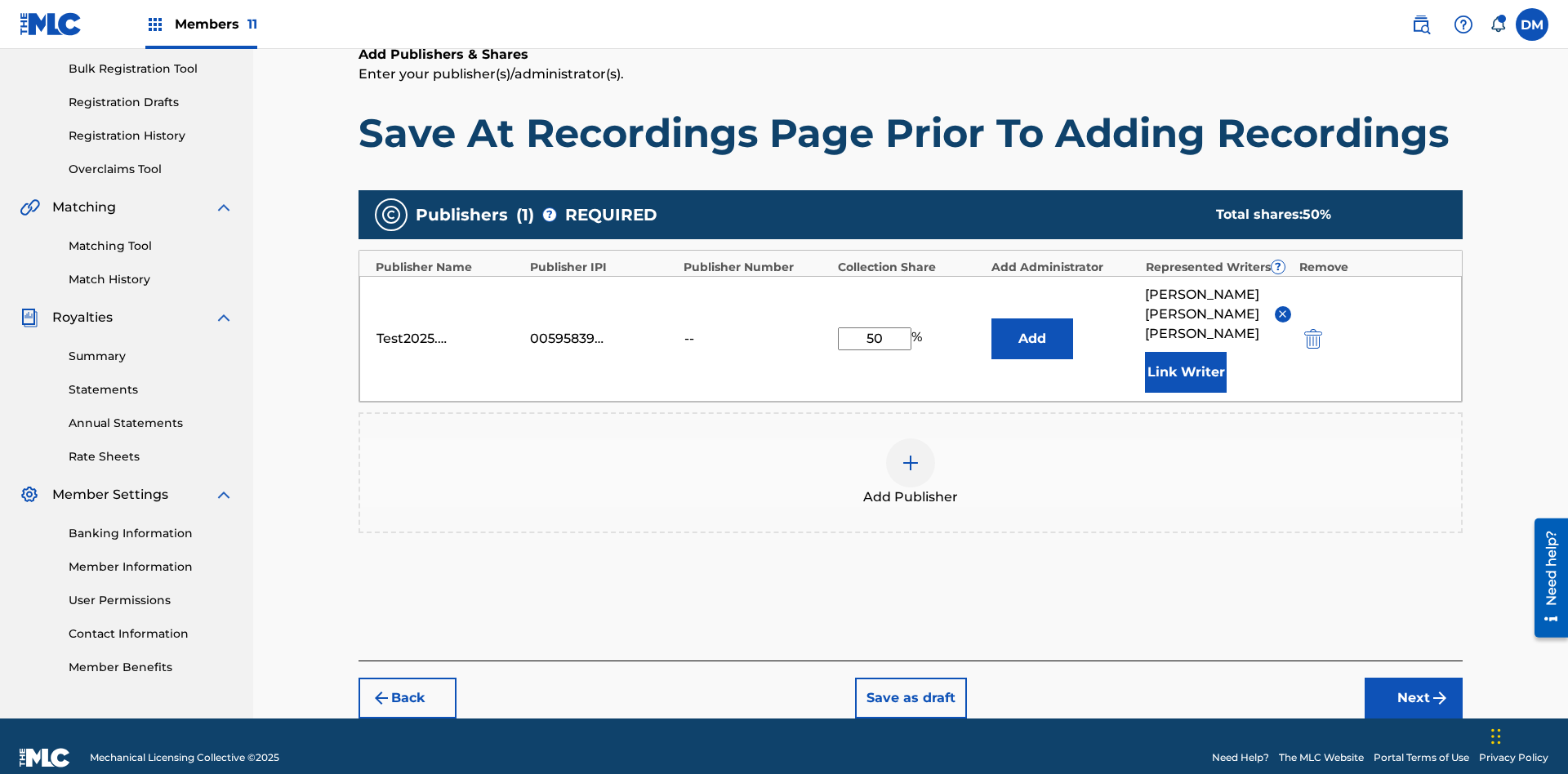
click at [1033, 325] on button "Add" at bounding box center [1033, 339] width 82 height 41
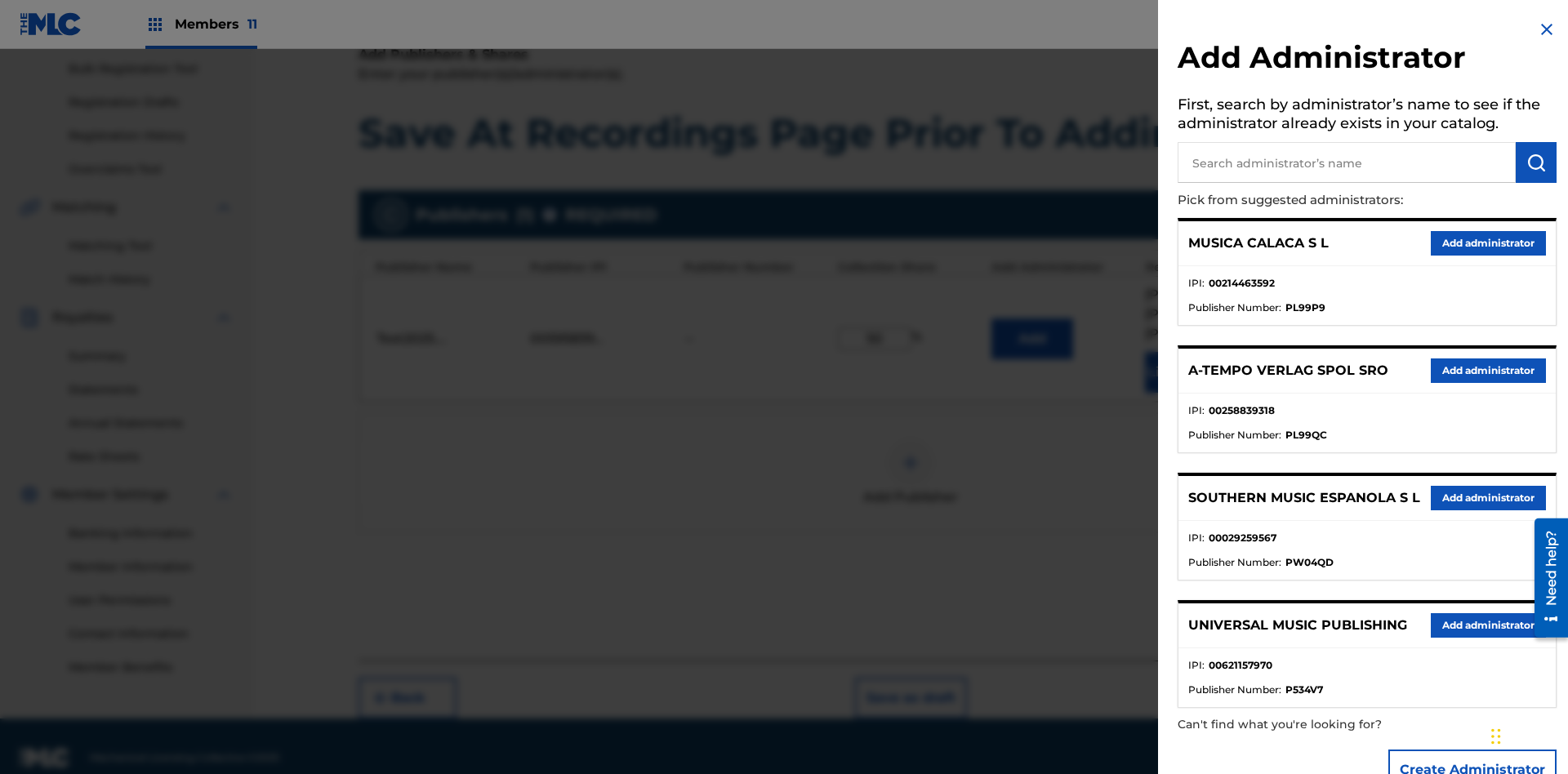
click at [1347, 163] on input "text" at bounding box center [1347, 162] width 338 height 41
click at [1536, 163] on img "submit" at bounding box center [1537, 163] width 20 height 20
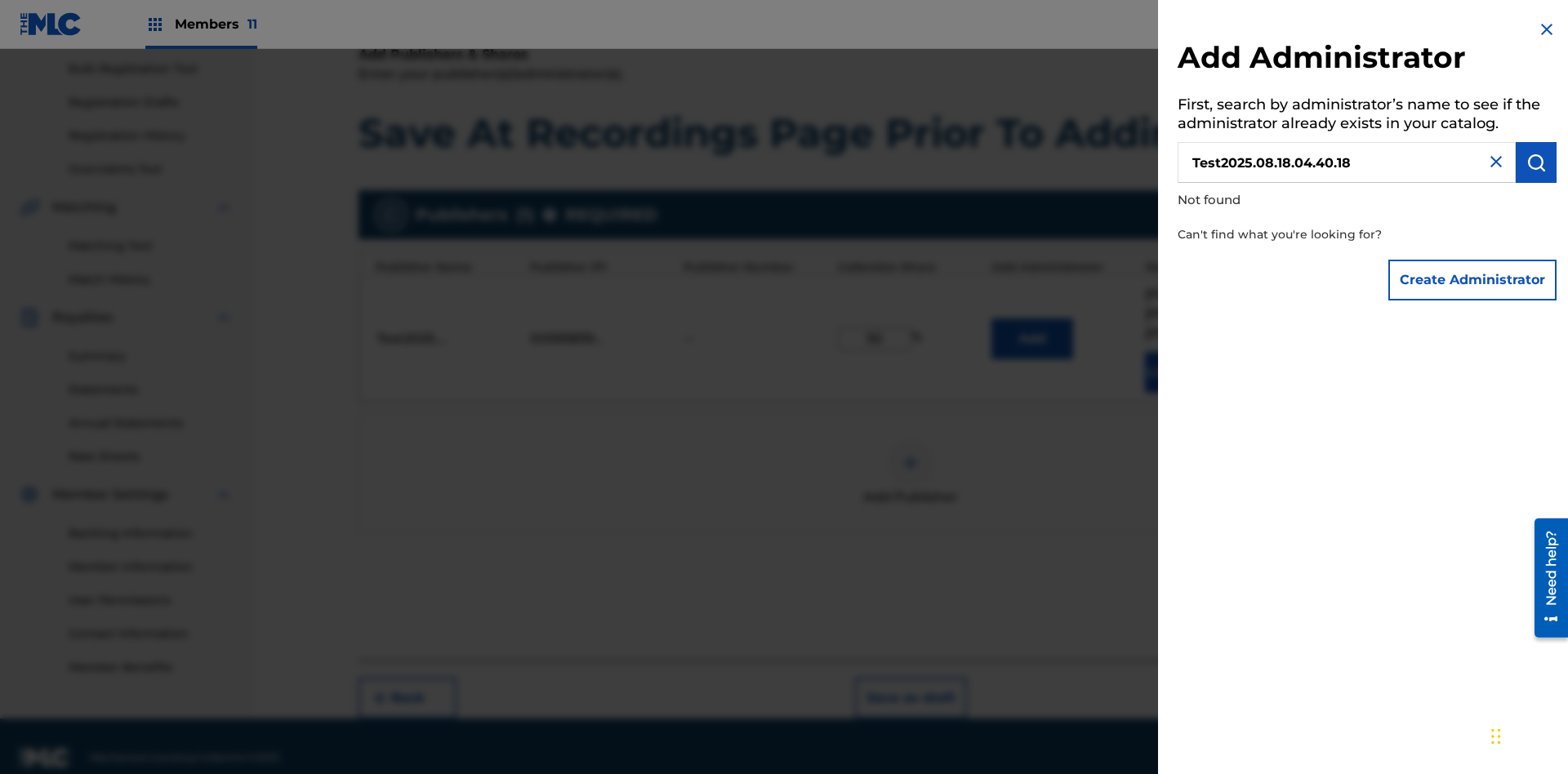
click at [1473, 280] on button "Create Administrator" at bounding box center [1472, 280] width 168 height 41
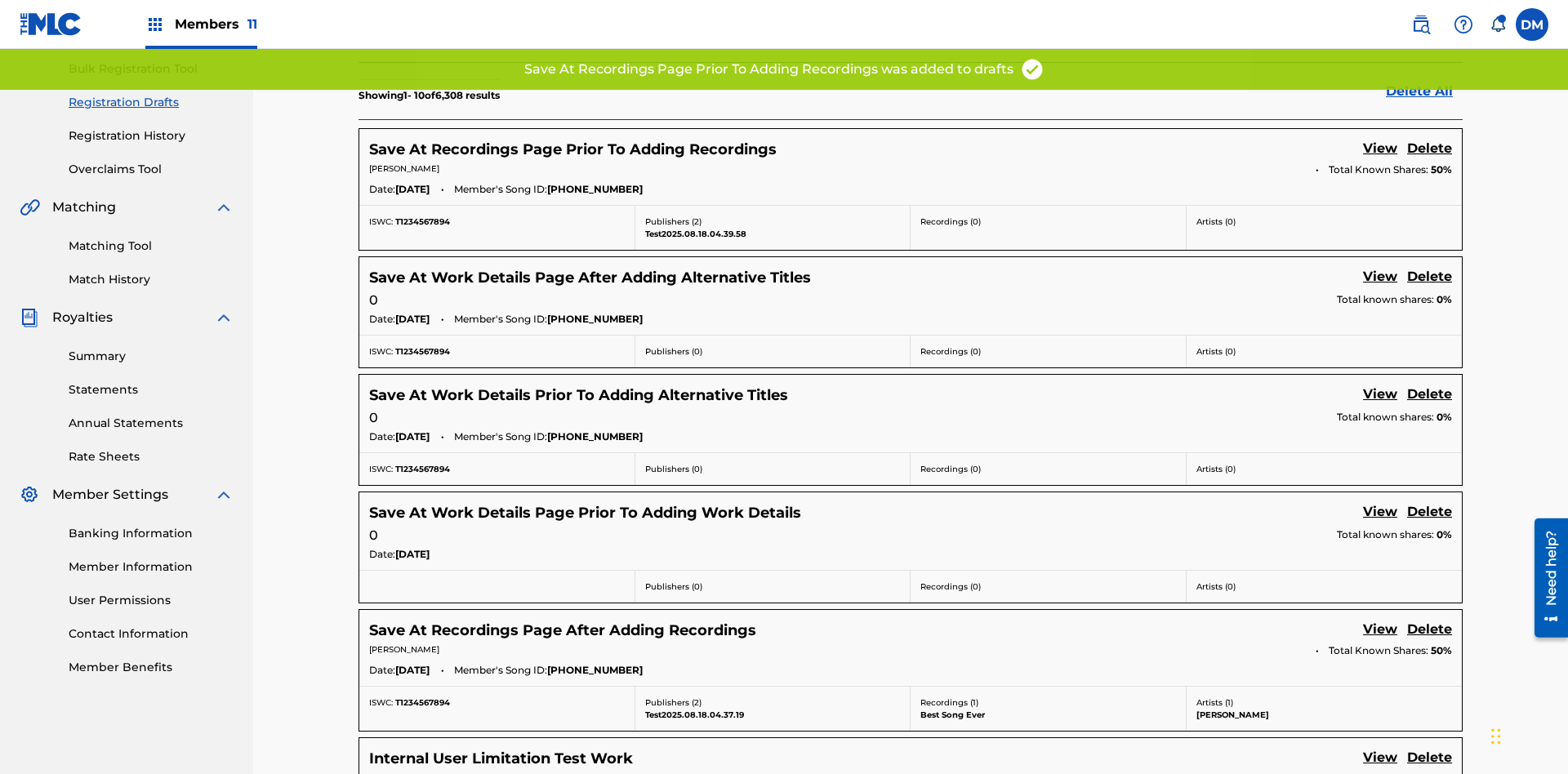
click at [1380, 138] on link "View" at bounding box center [1380, 149] width 35 height 22
